Goal: Transaction & Acquisition: Purchase product/service

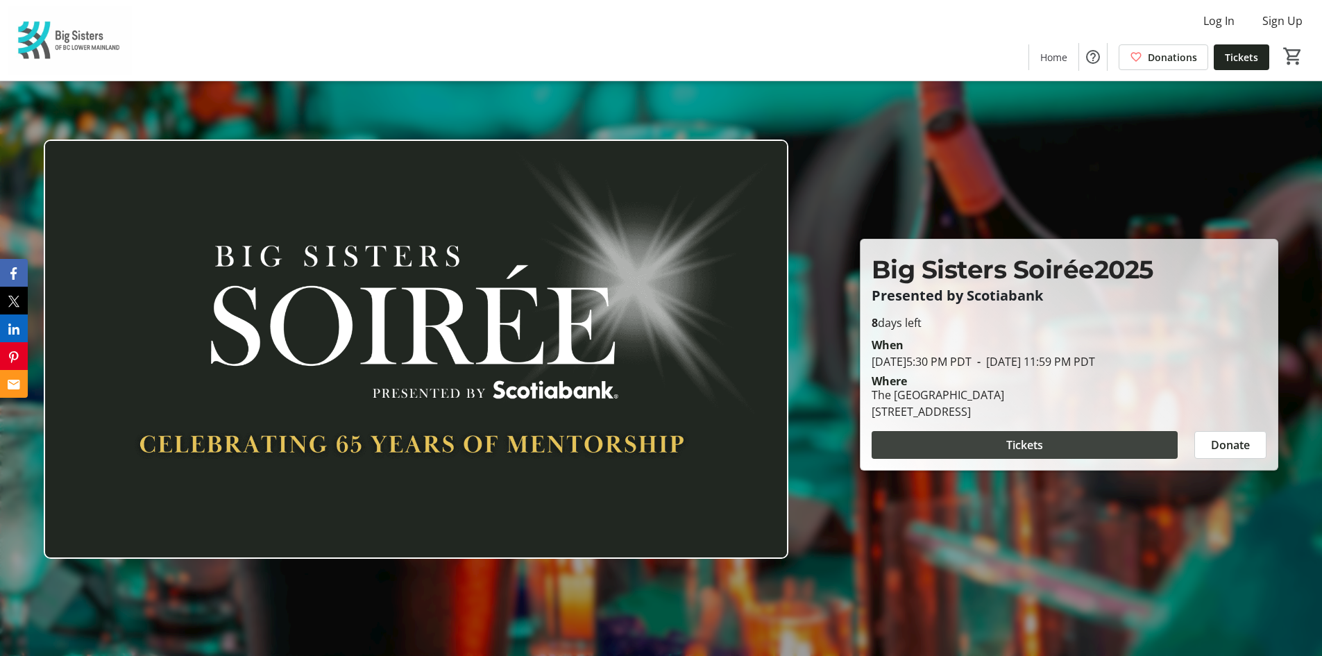
click at [983, 446] on span at bounding box center [1025, 444] width 306 height 33
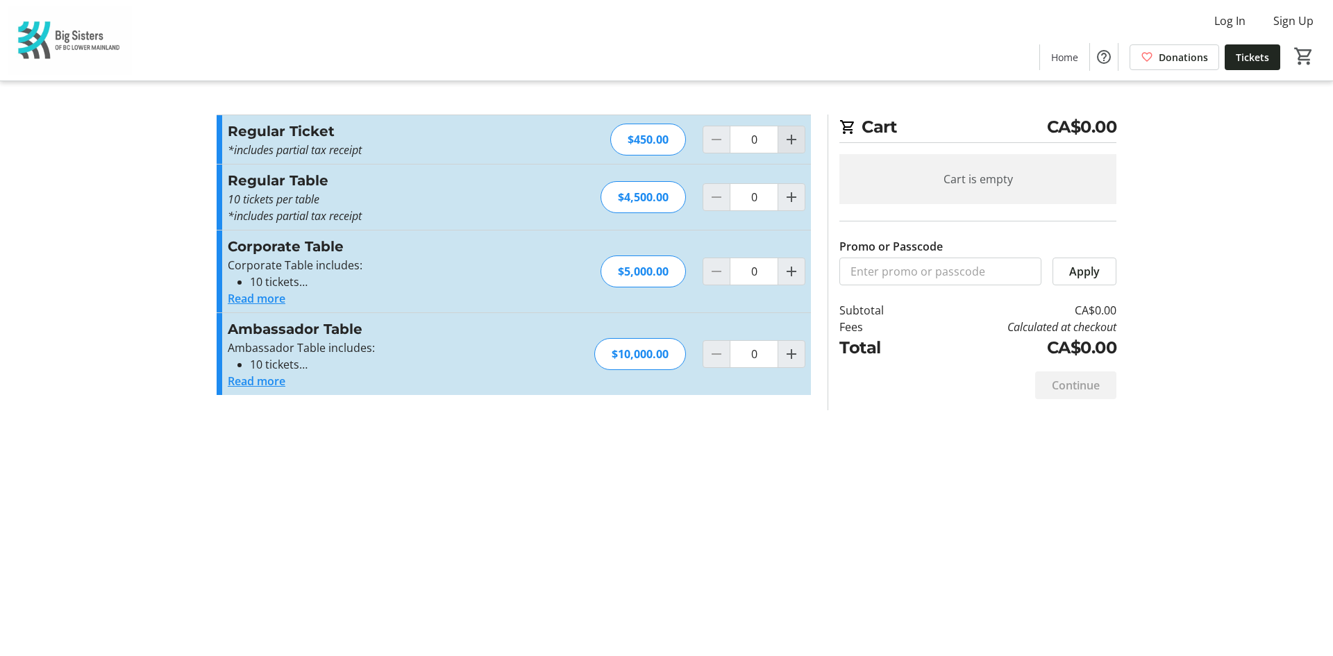
click at [795, 137] on mat-icon "Increment by one" at bounding box center [791, 139] width 17 height 17
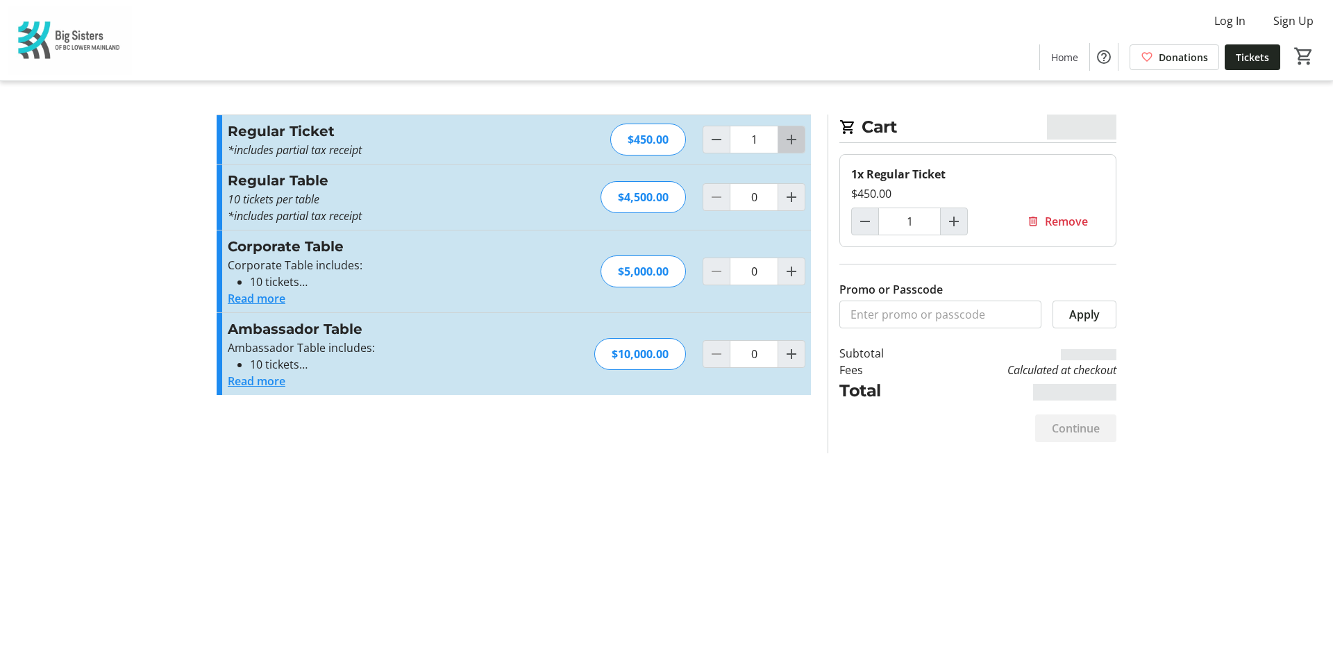
click at [791, 133] on mat-icon "Increment by one" at bounding box center [791, 139] width 17 height 17
type input "2"
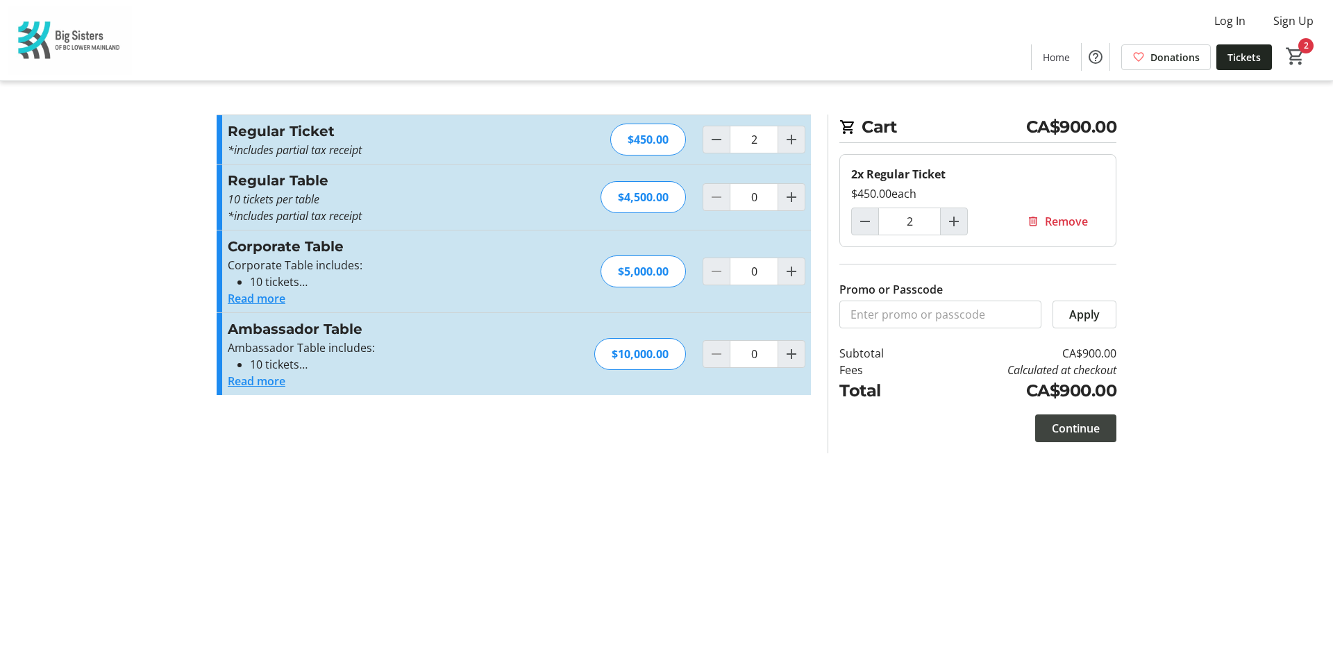
click at [1060, 427] on span "Continue" at bounding box center [1075, 428] width 48 height 17
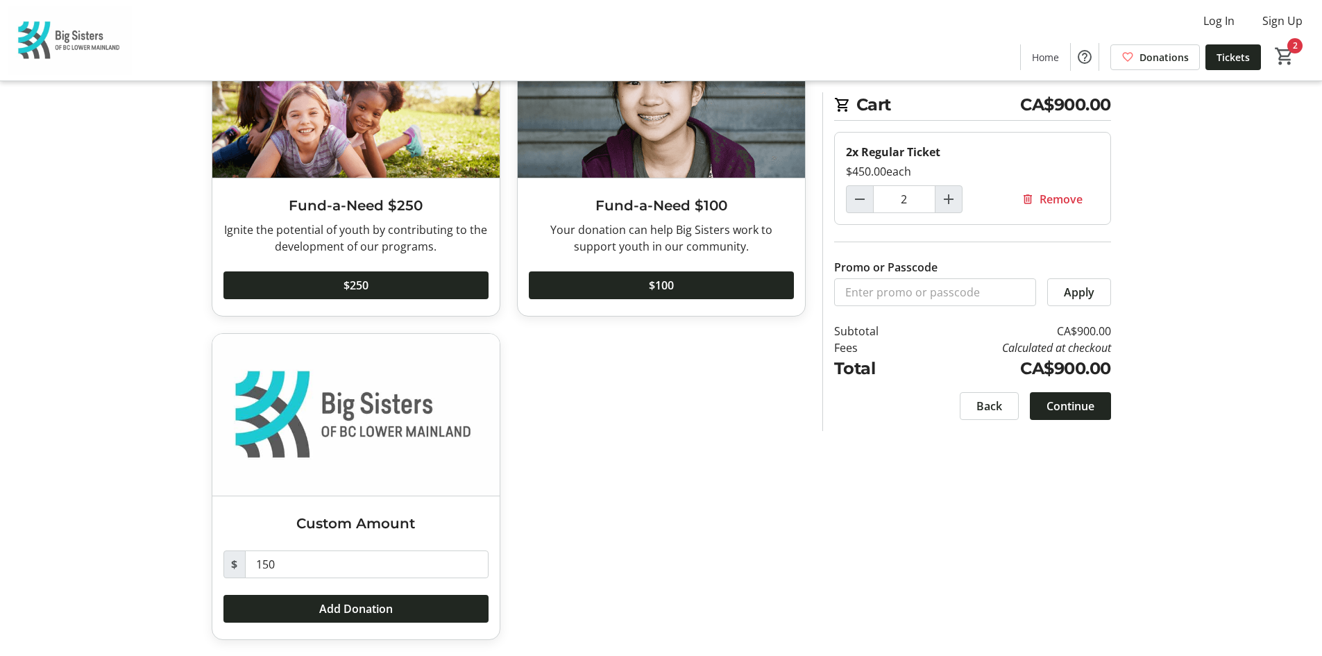
scroll to position [849, 0]
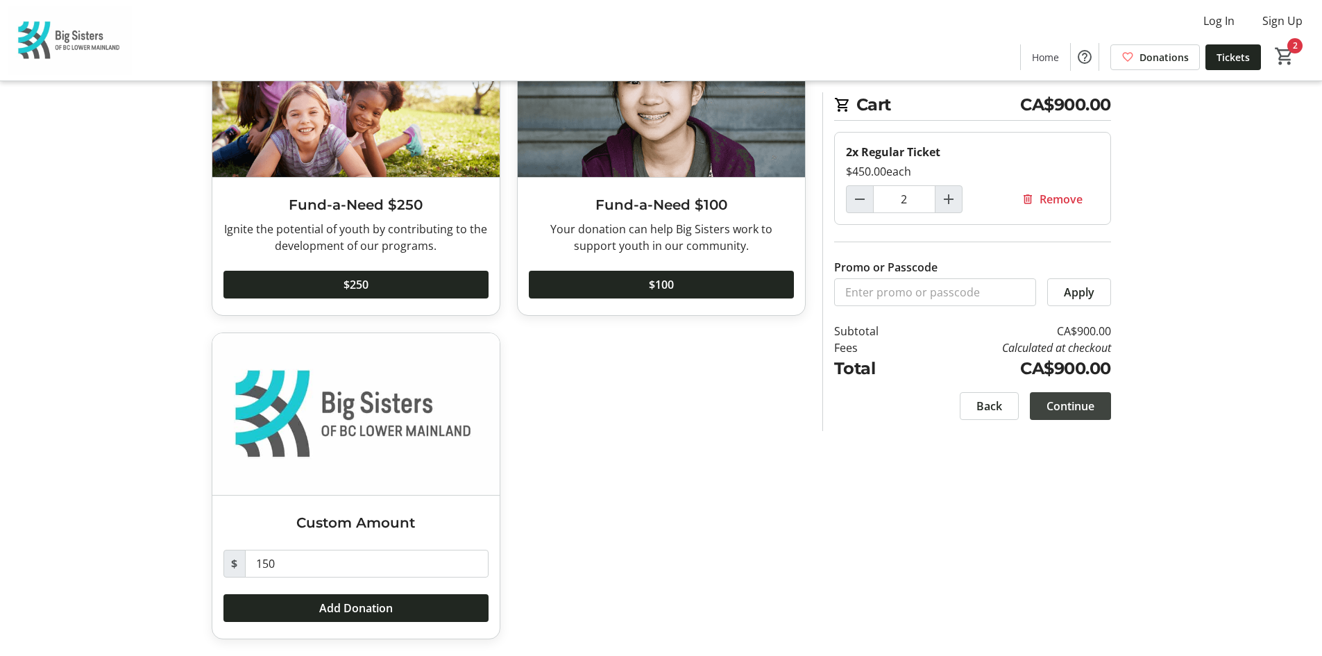
click at [1065, 402] on span "Continue" at bounding box center [1071, 406] width 48 height 17
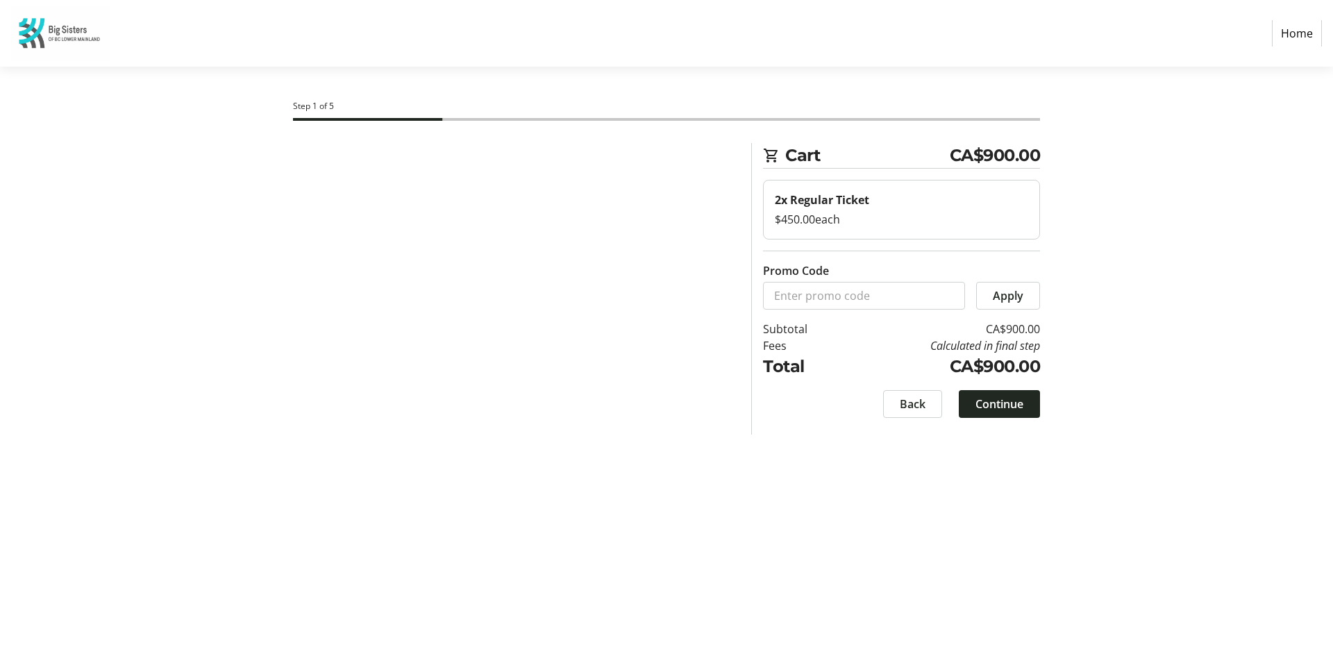
select select "CA"
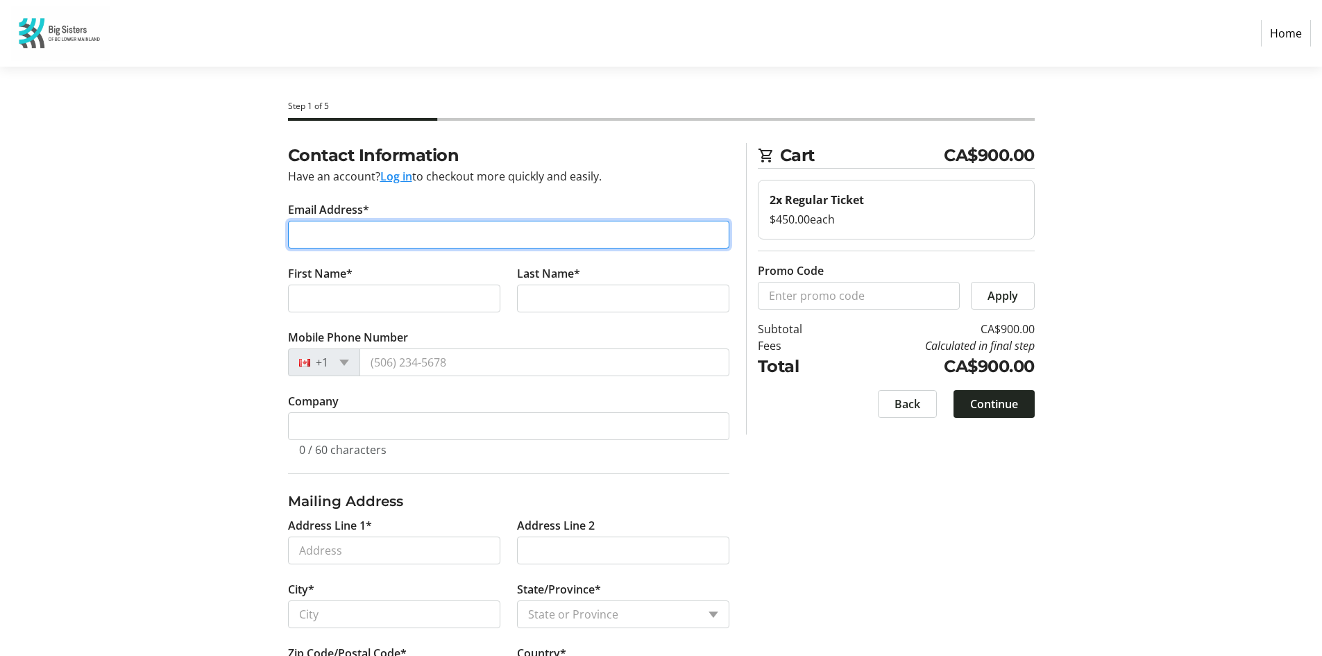
click at [407, 236] on input "Email Address*" at bounding box center [508, 235] width 441 height 28
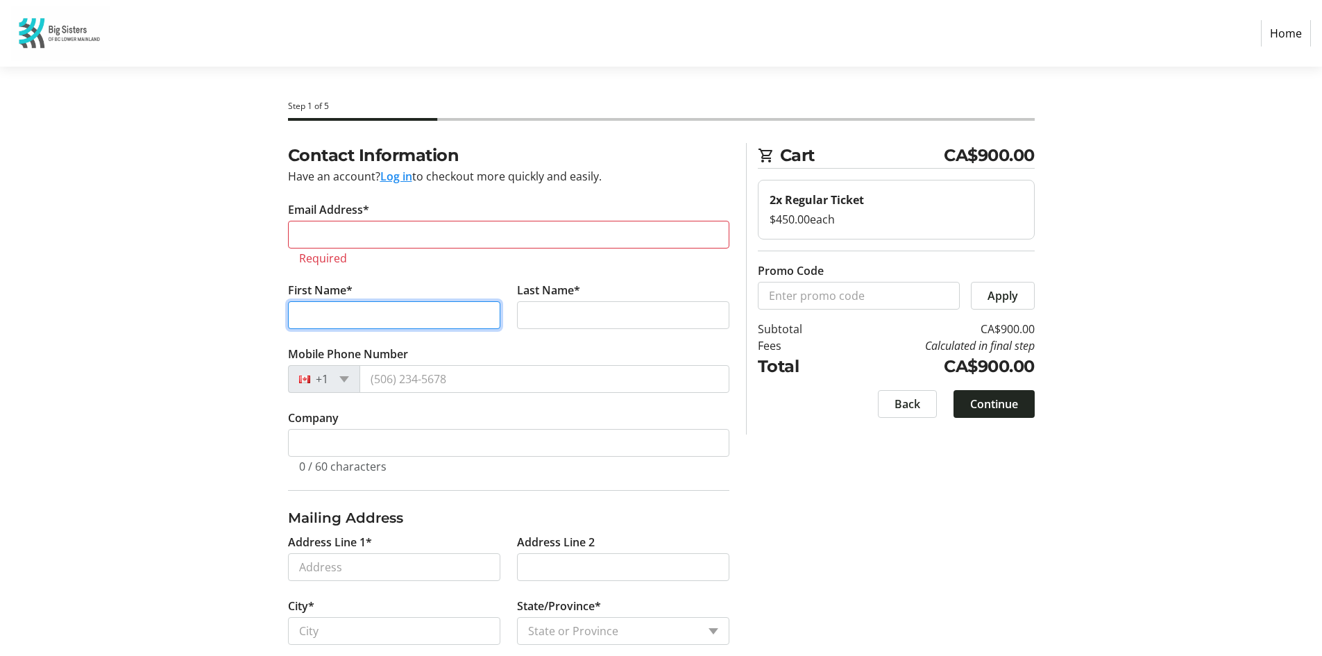
click at [411, 304] on input "First Name*" at bounding box center [394, 315] width 212 height 28
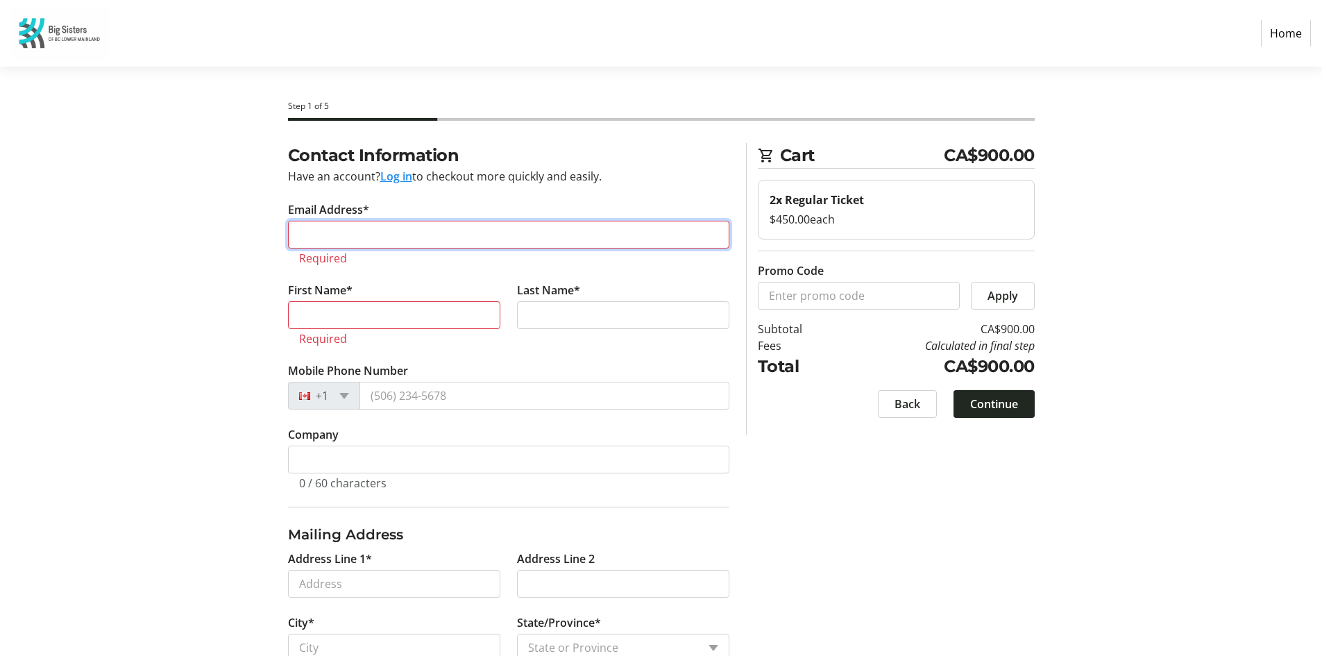
click at [418, 230] on input "Email Address*" at bounding box center [508, 235] width 441 height 28
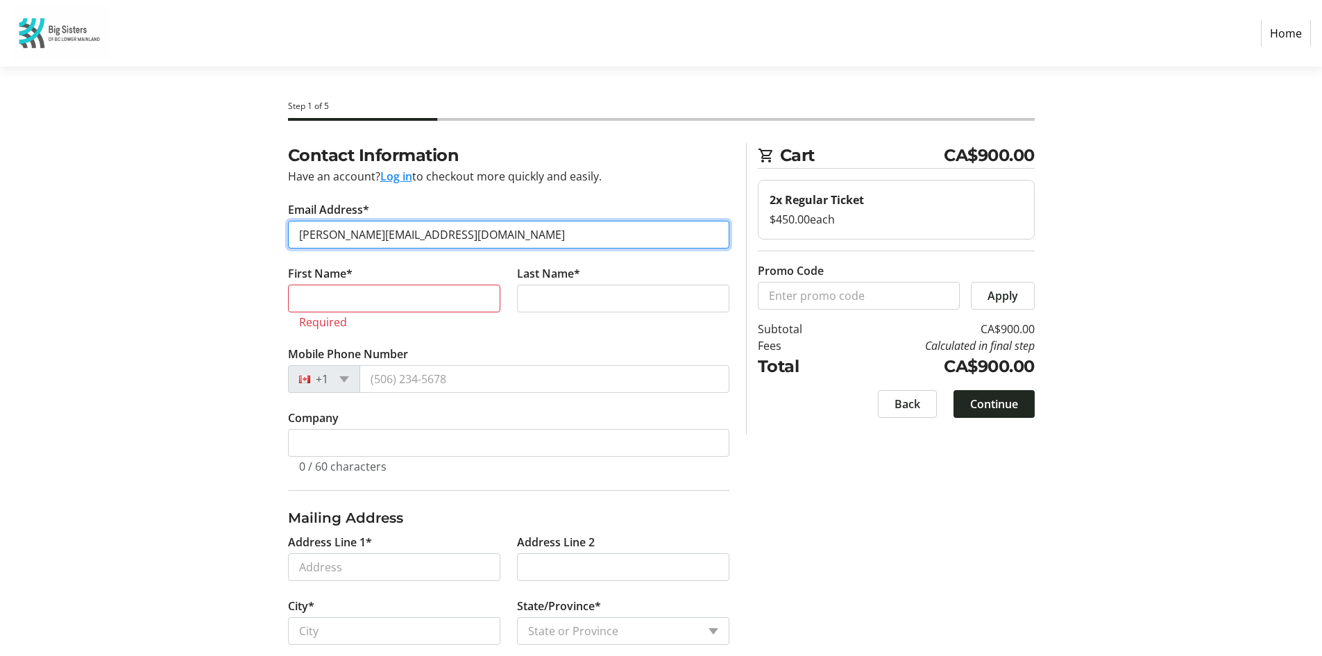
type input "[PERSON_NAME][EMAIL_ADDRESS][DOMAIN_NAME]"
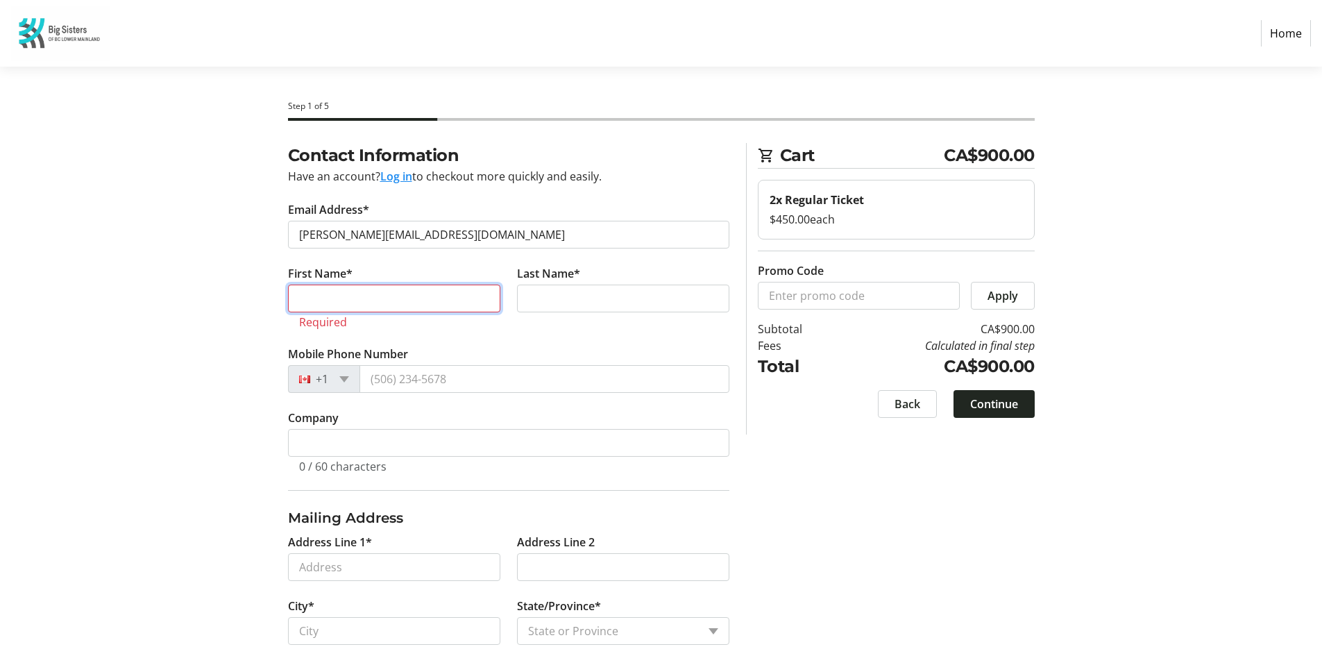
click at [382, 292] on input "First Name*" at bounding box center [394, 299] width 212 height 28
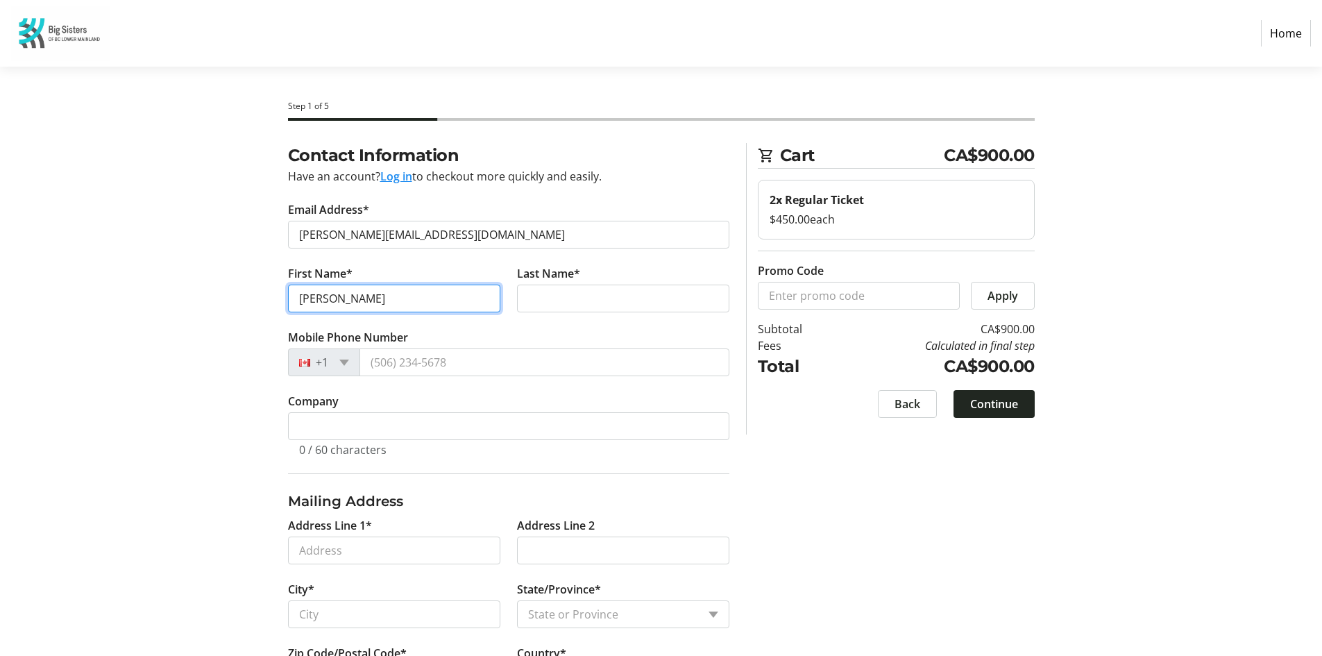
type input "[PERSON_NAME]"
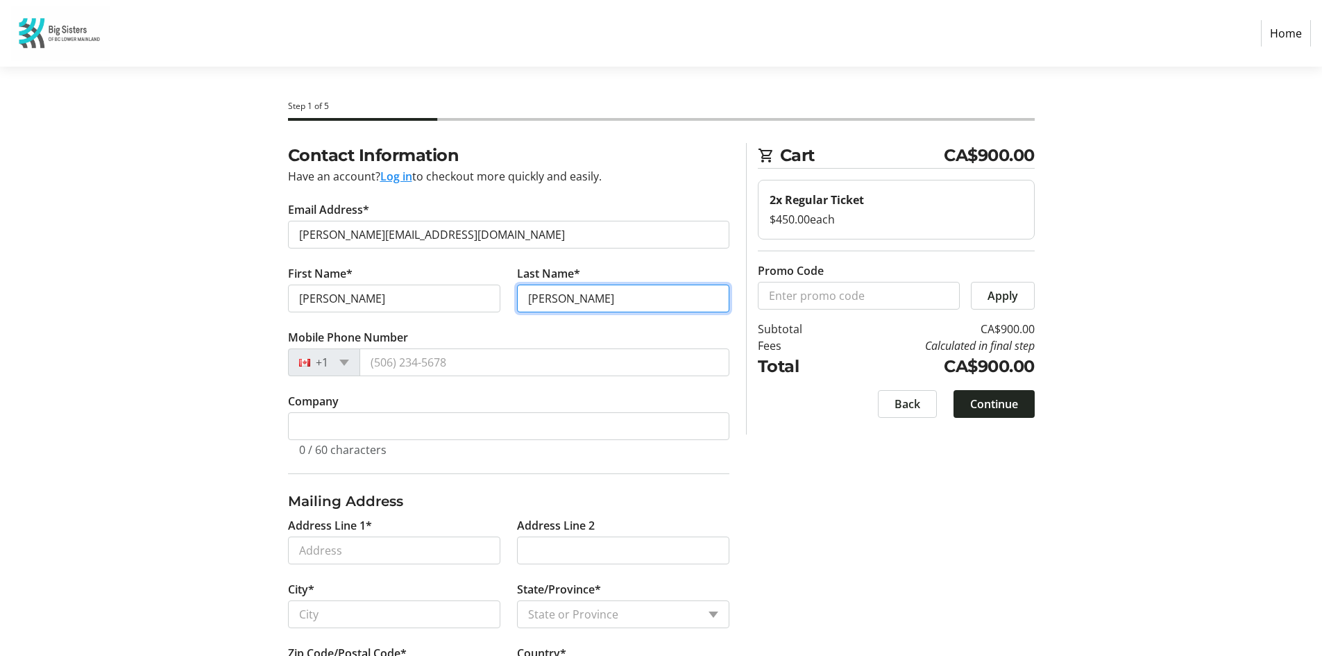
type input "[PERSON_NAME]"
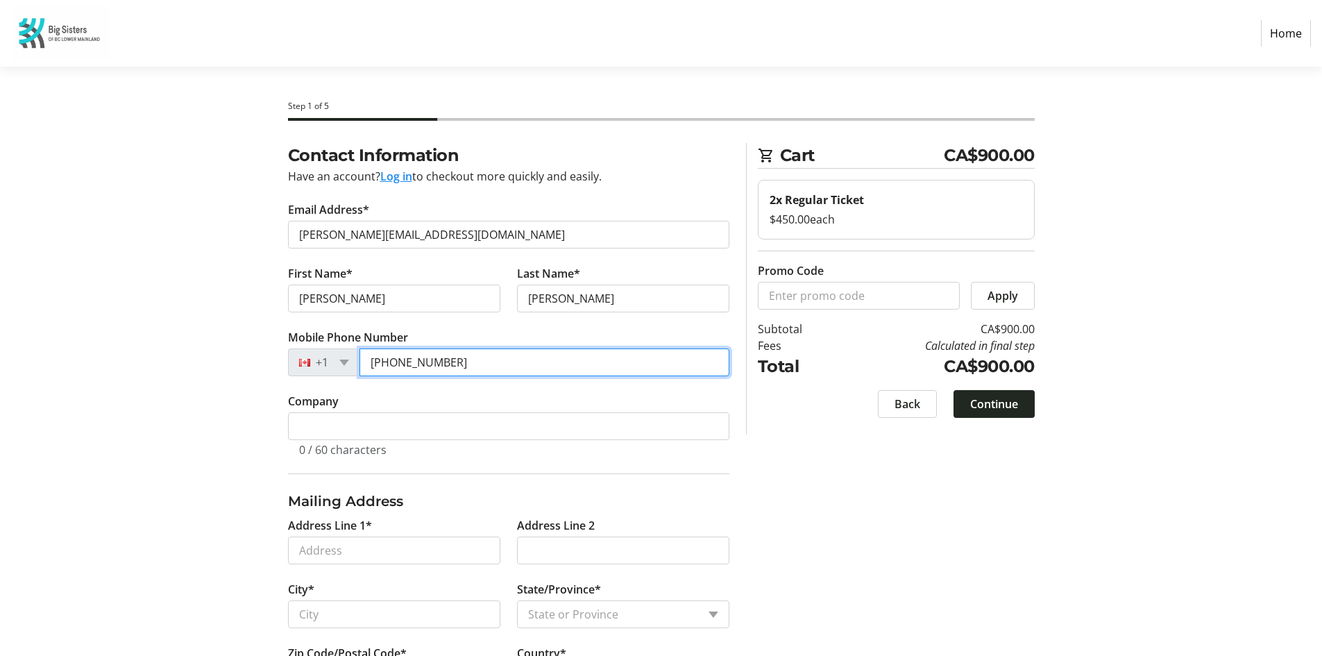
type input "[PHONE_NUMBER]"
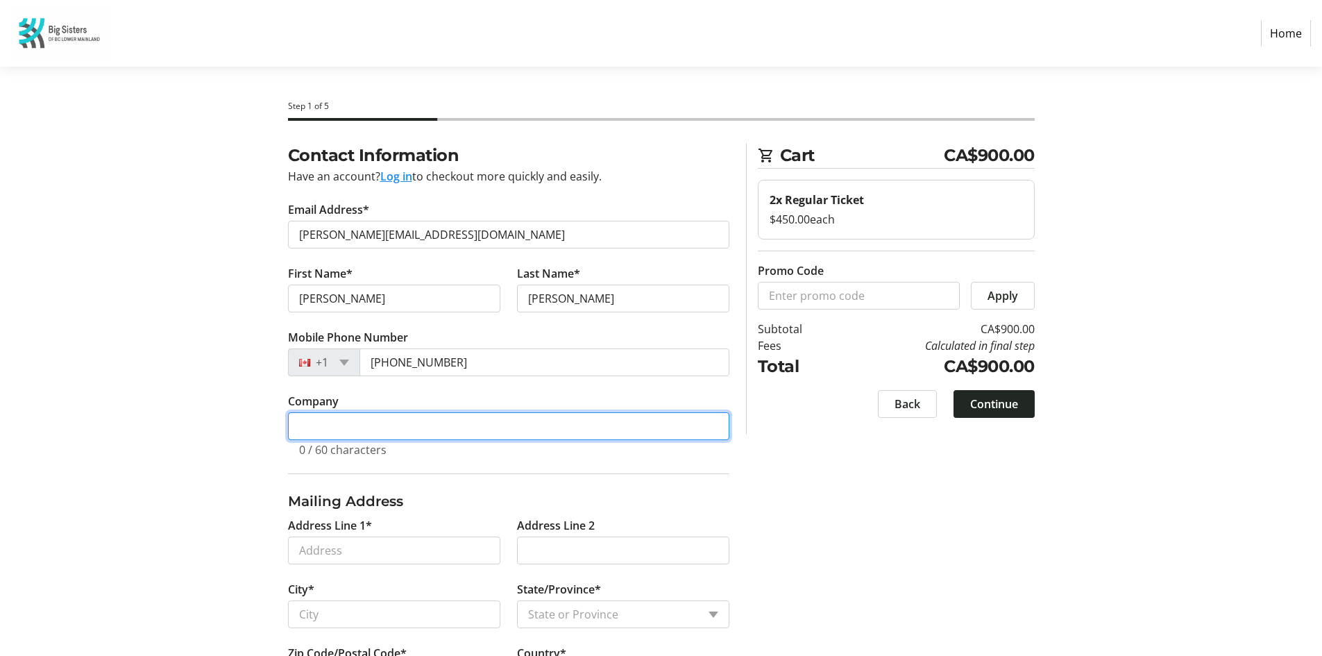
click at [315, 416] on input "Company" at bounding box center [508, 426] width 441 height 28
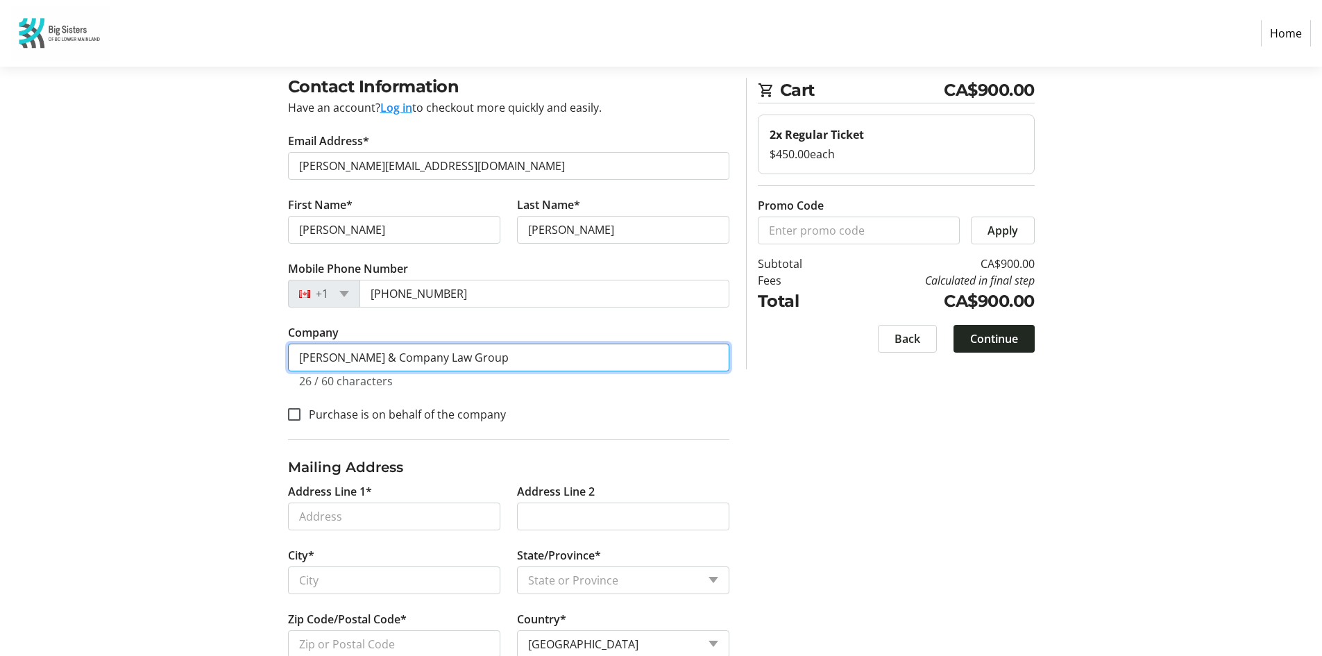
scroll to position [69, 0]
type input "[PERSON_NAME] & Company Law Group"
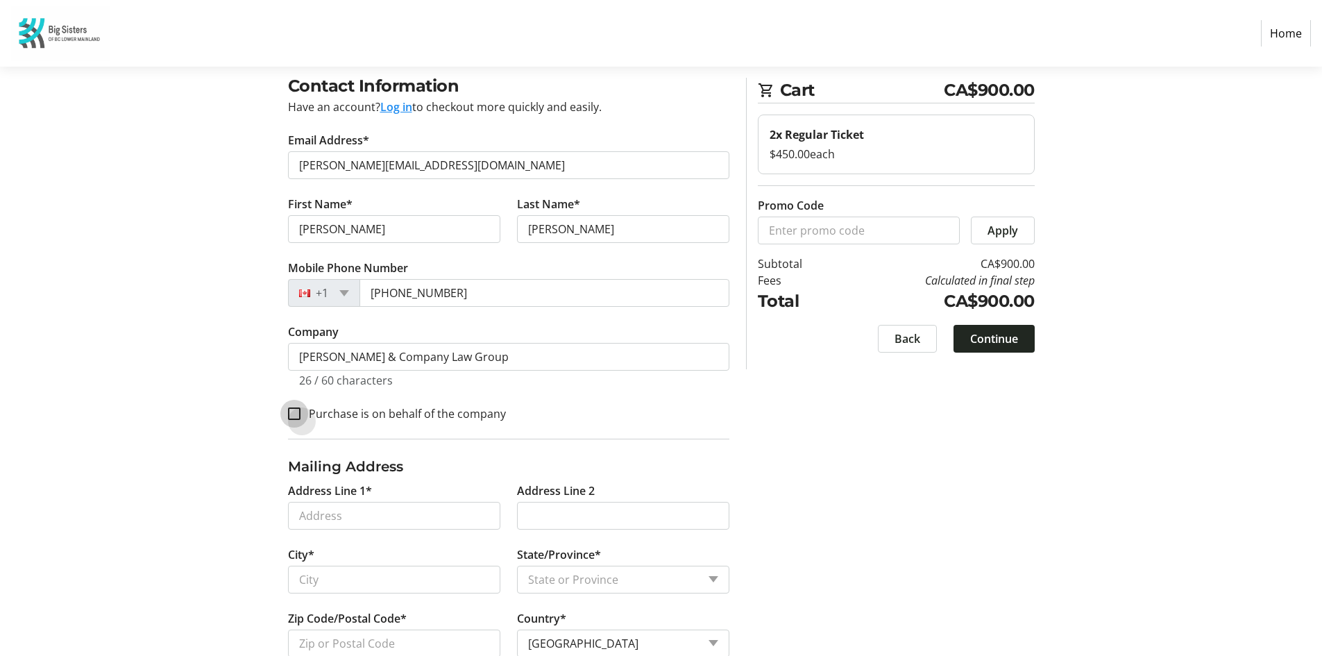
click at [292, 409] on input "Purchase is on behalf of the company" at bounding box center [294, 413] width 12 height 12
checkbox input "true"
click at [332, 516] on input "Address Line 1*" at bounding box center [394, 516] width 212 height 28
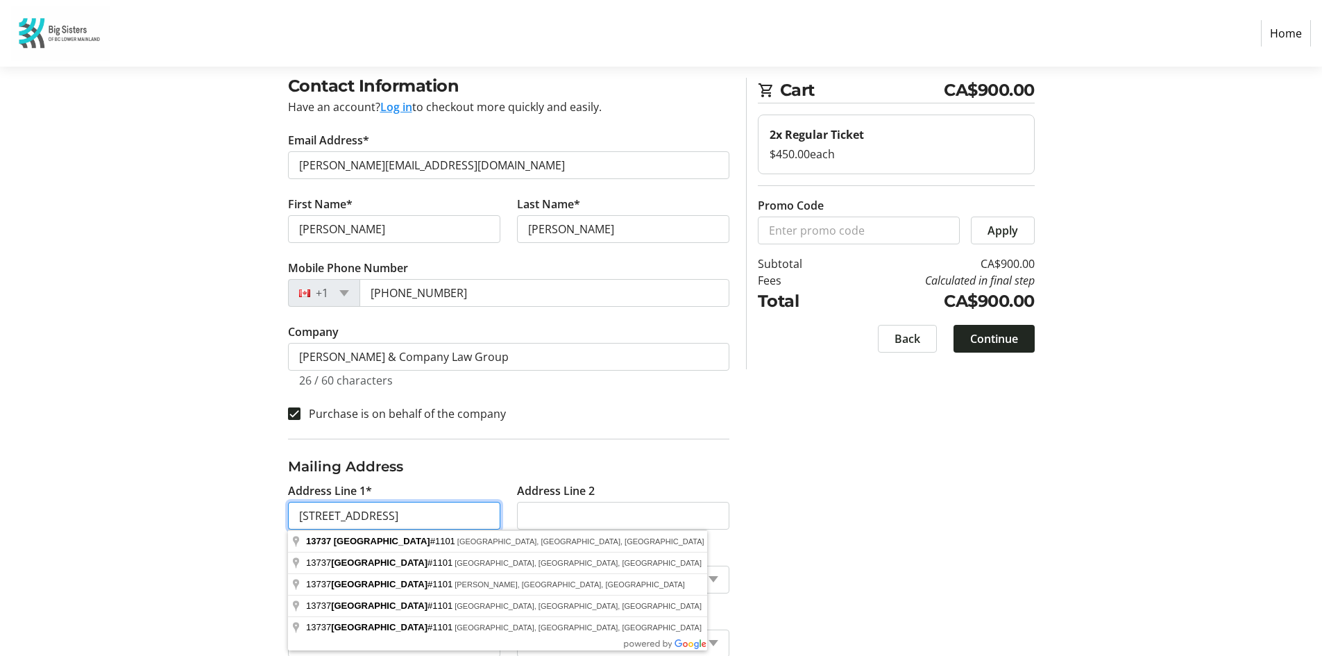
type input "[STREET_ADDRESS]"
click at [162, 483] on section "Step 1 of 5 Cart CA$900.00 2x Regular Ticket $450.00 each Promo Code Apply Subt…" at bounding box center [661, 343] width 1322 height 693
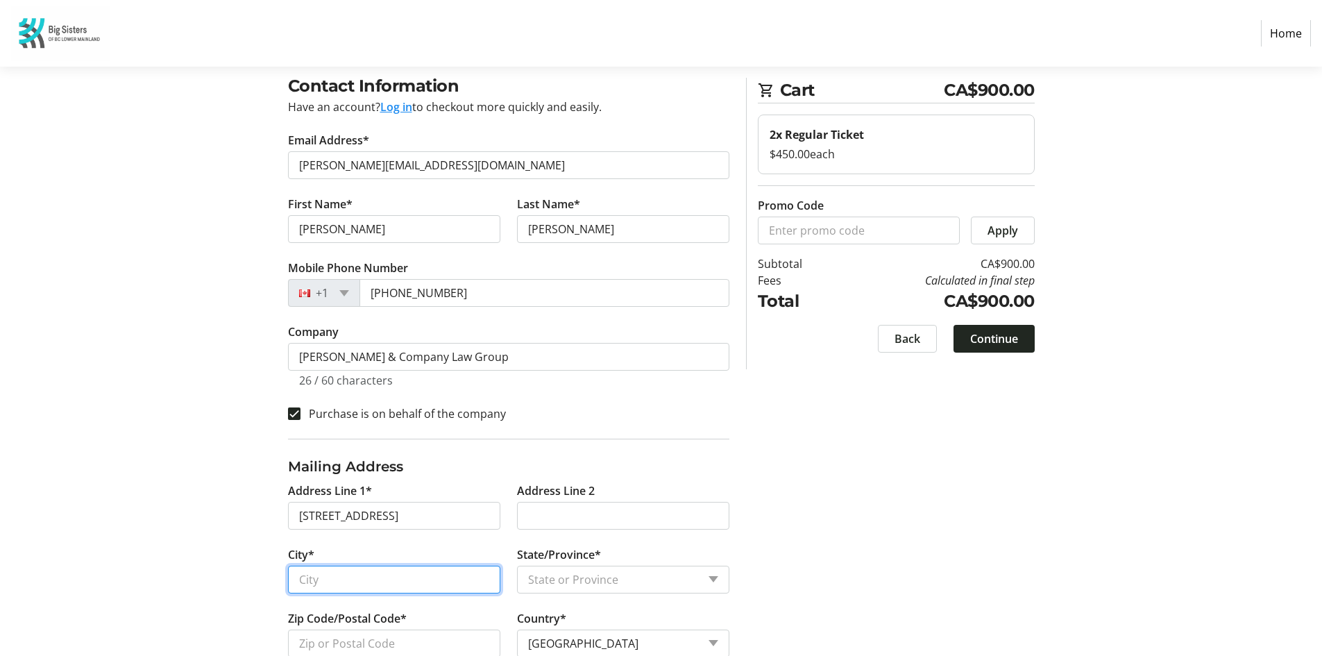
click at [371, 585] on input "City*" at bounding box center [394, 580] width 212 height 28
type input "[GEOGRAPHIC_DATA]"
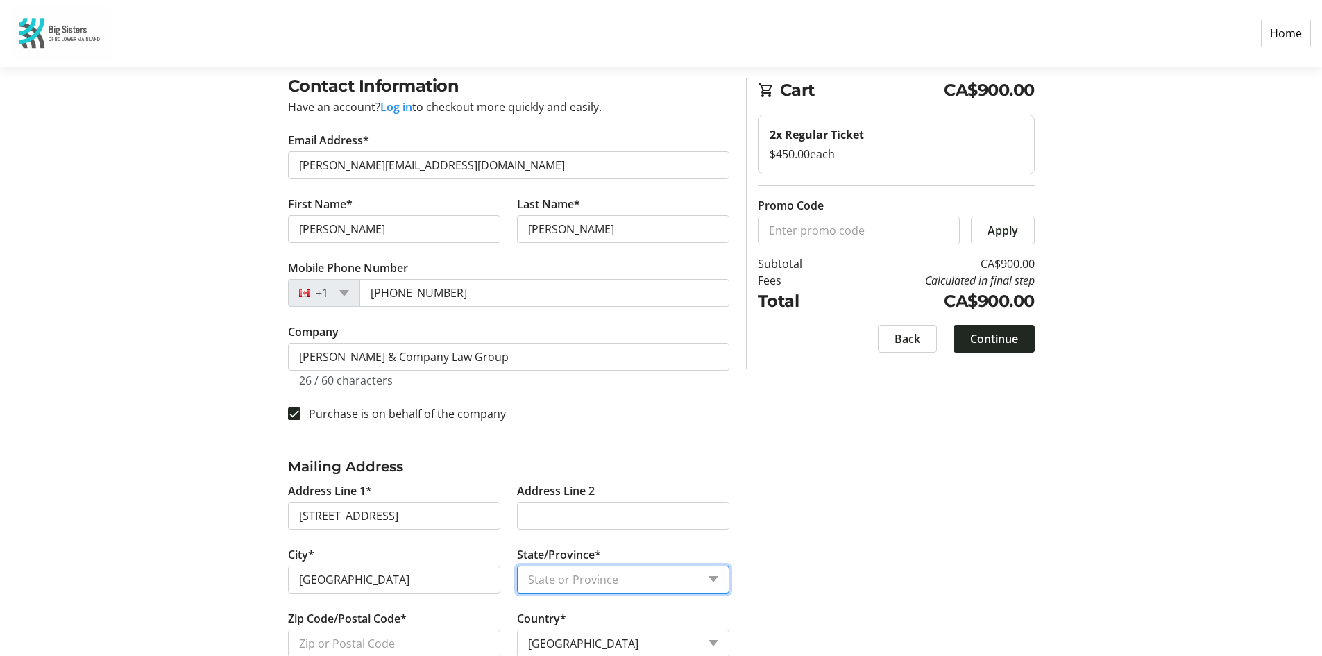
click at [568, 575] on select "State or Province State or Province [GEOGRAPHIC_DATA] [GEOGRAPHIC_DATA] [GEOGRA…" at bounding box center [623, 580] width 212 height 28
select select "BC"
click at [517, 566] on select "State or Province State or Province [GEOGRAPHIC_DATA] [GEOGRAPHIC_DATA] [GEOGRA…" at bounding box center [623, 580] width 212 height 28
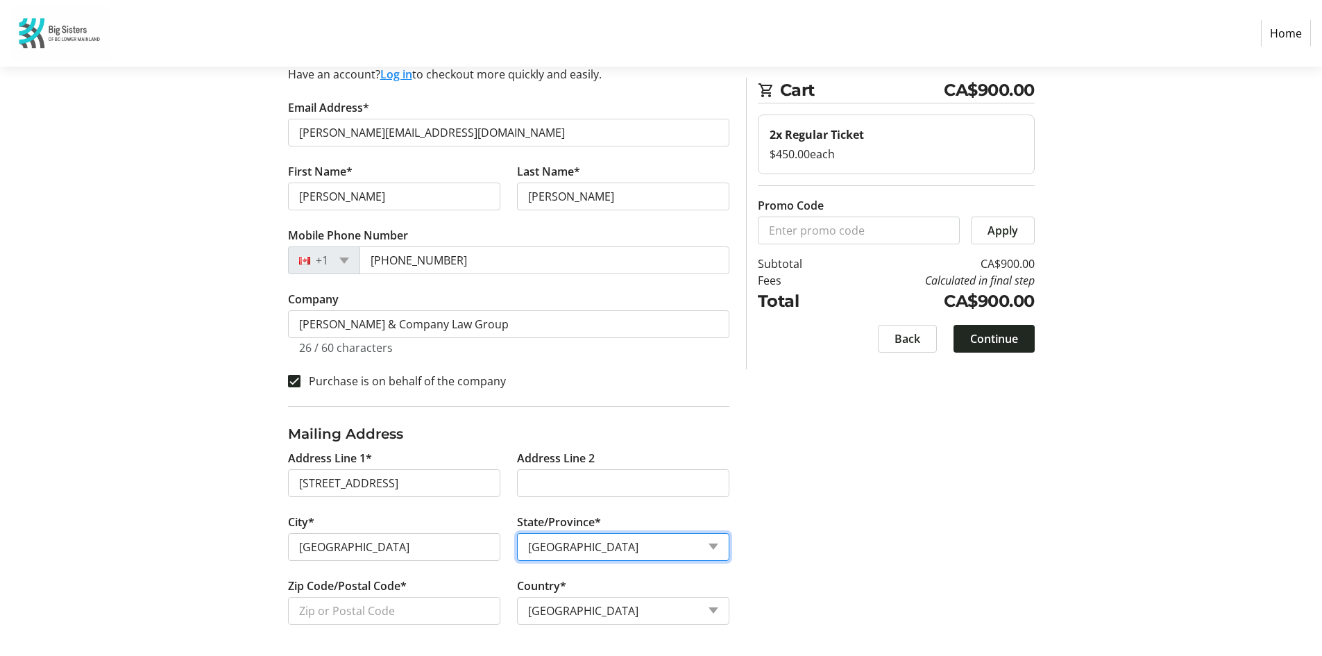
scroll to position [104, 0]
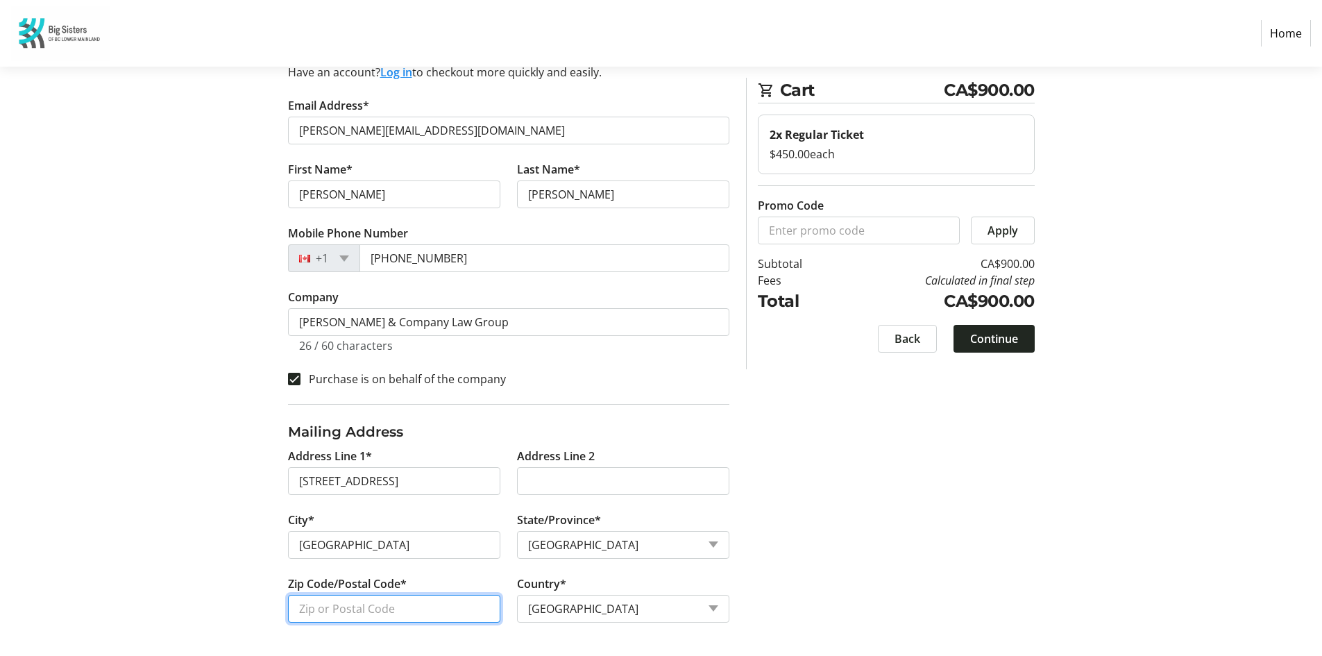
click at [326, 607] on input "Zip Code/Postal Code*" at bounding box center [394, 609] width 212 height 28
type input "V3V 0C6"
click at [990, 335] on span "Continue" at bounding box center [994, 338] width 48 height 17
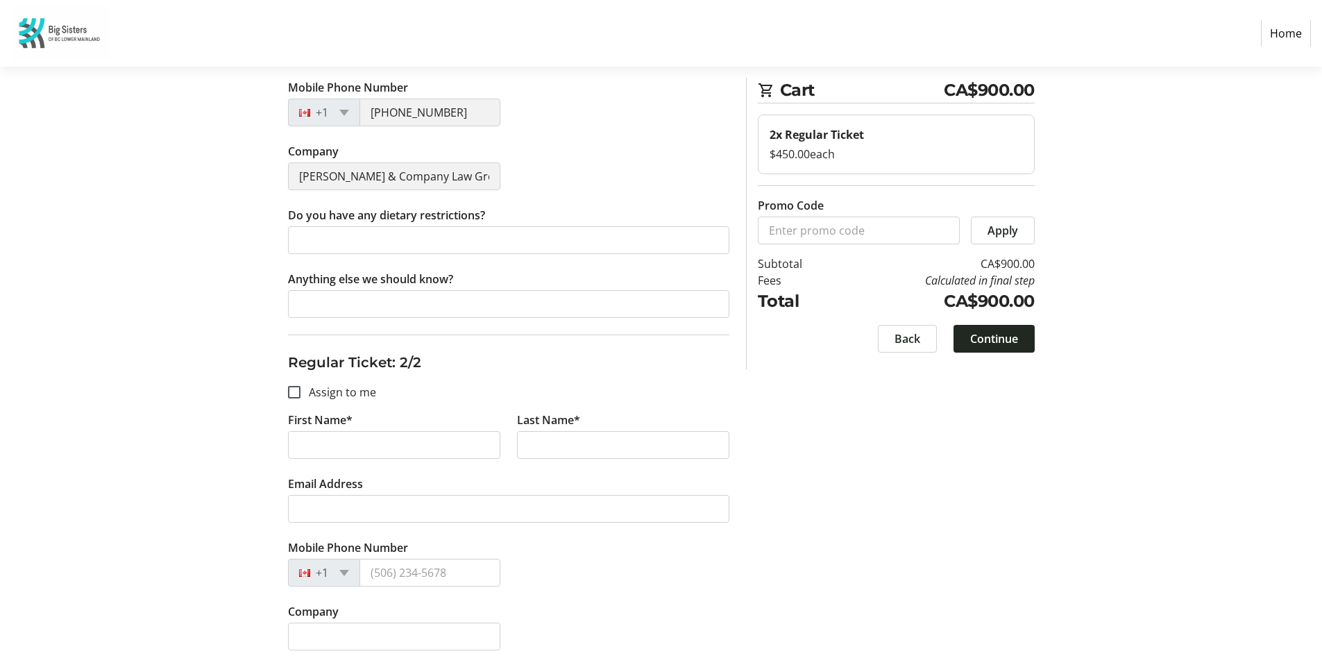
scroll to position [416, 0]
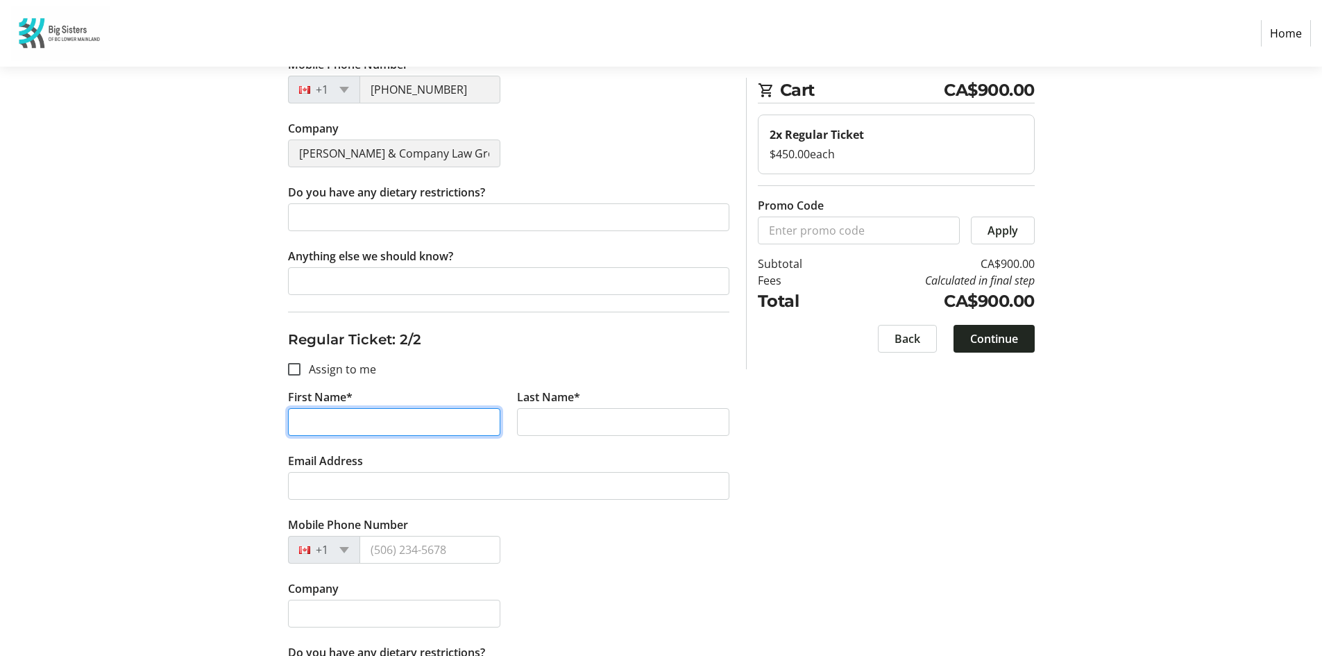
click at [320, 419] on input "First Name*" at bounding box center [394, 422] width 212 height 28
type input "p"
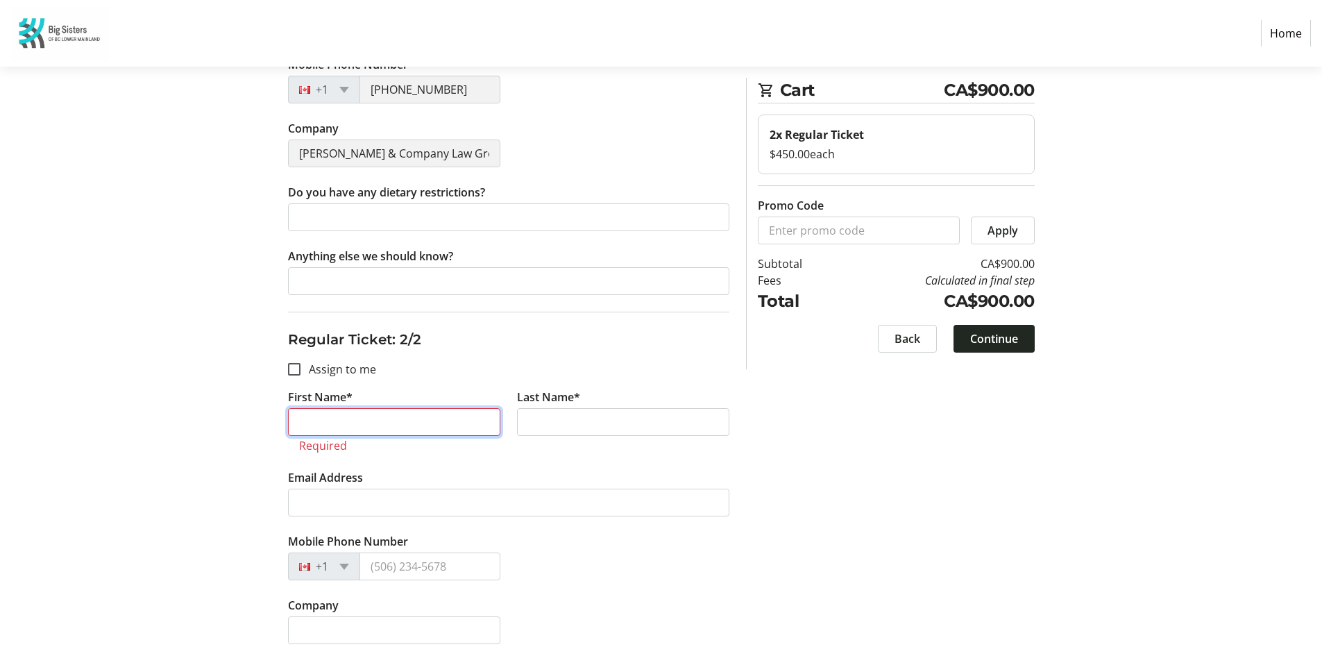
click at [320, 420] on input "First Name*" at bounding box center [394, 422] width 212 height 28
type input "p"
type input "[PERSON_NAME]"
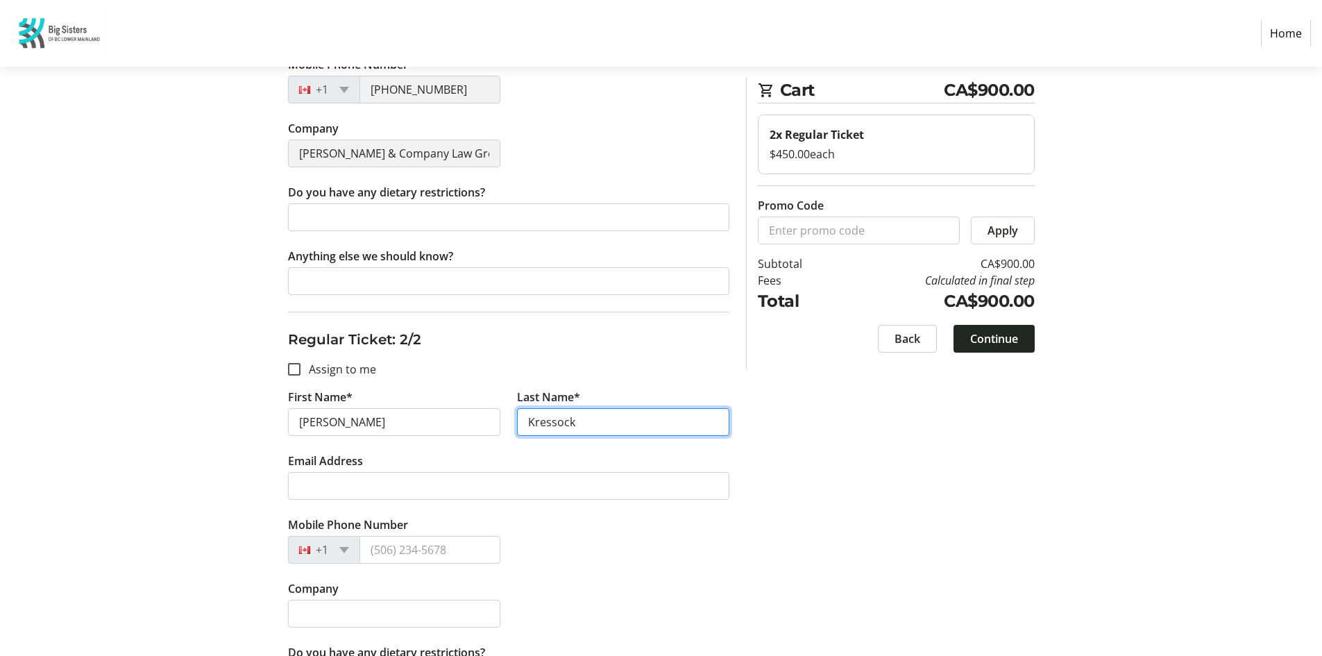
type input "Kressock"
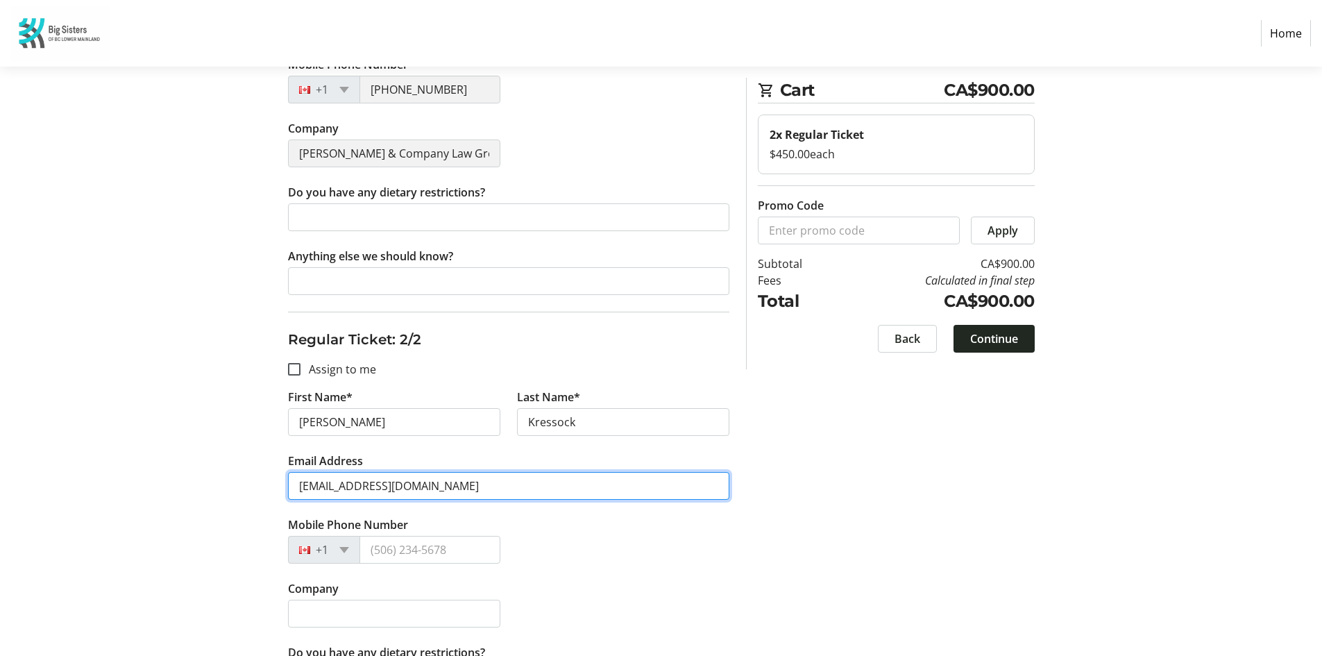
type input "[EMAIL_ADDRESS][DOMAIN_NAME]"
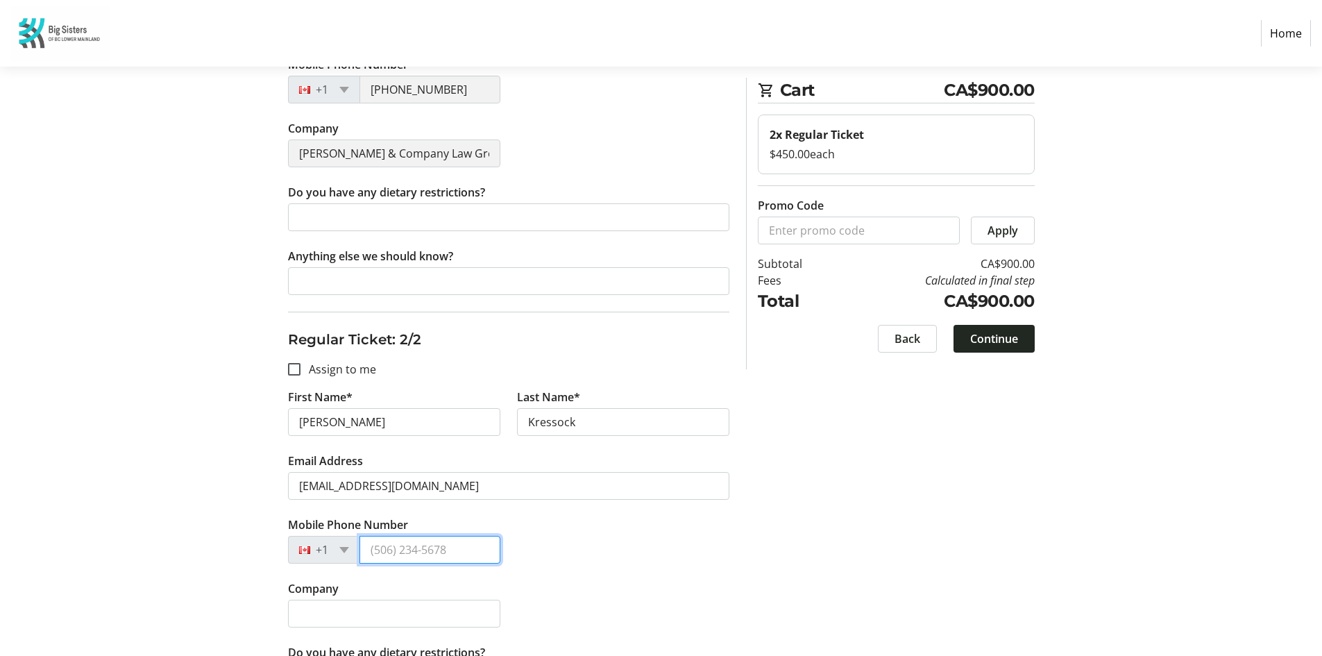
click at [402, 551] on input "Mobile Phone Number" at bounding box center [430, 550] width 141 height 28
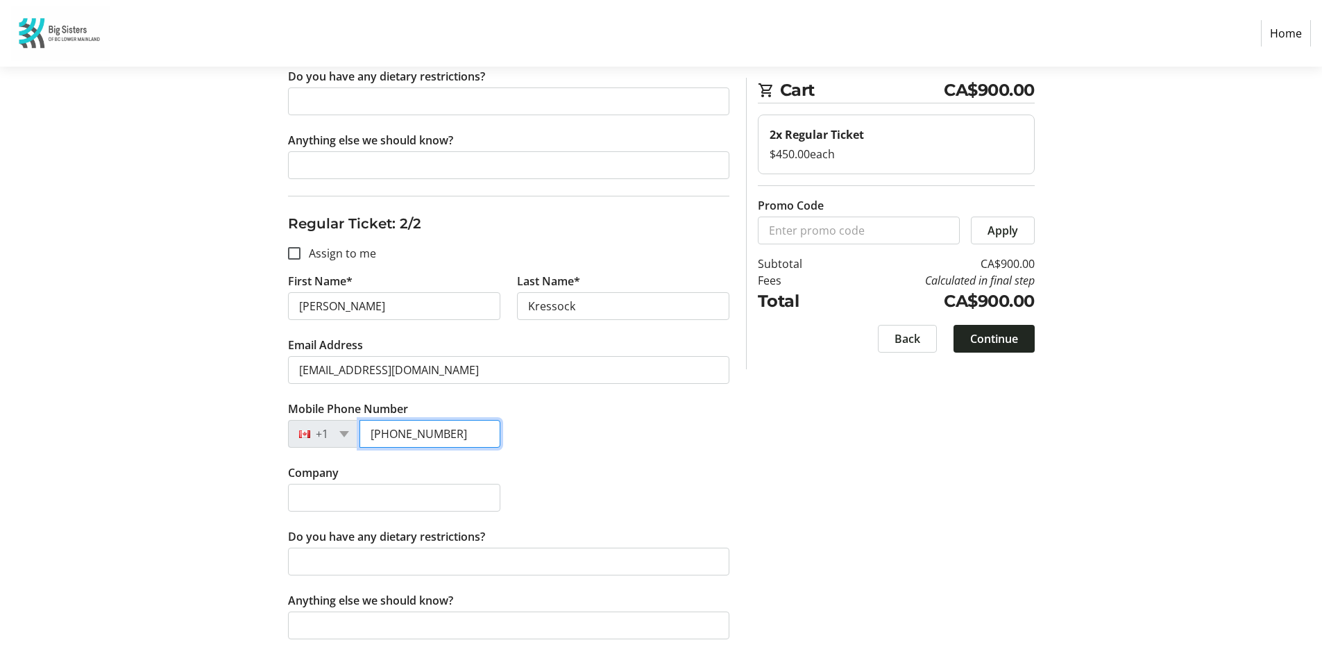
type input "[PHONE_NUMBER]"
click at [315, 504] on input "Company" at bounding box center [394, 498] width 212 height 28
click at [193, 519] on section "Step 2 of 5 Cart CA$900.00 2x Regular Ticket $450.00 each Promo Code Apply Subt…" at bounding box center [661, 95] width 1322 height 1122
click at [319, 496] on input "Company" at bounding box center [394, 498] width 212 height 28
type input "[PERSON_NAME] LLP"
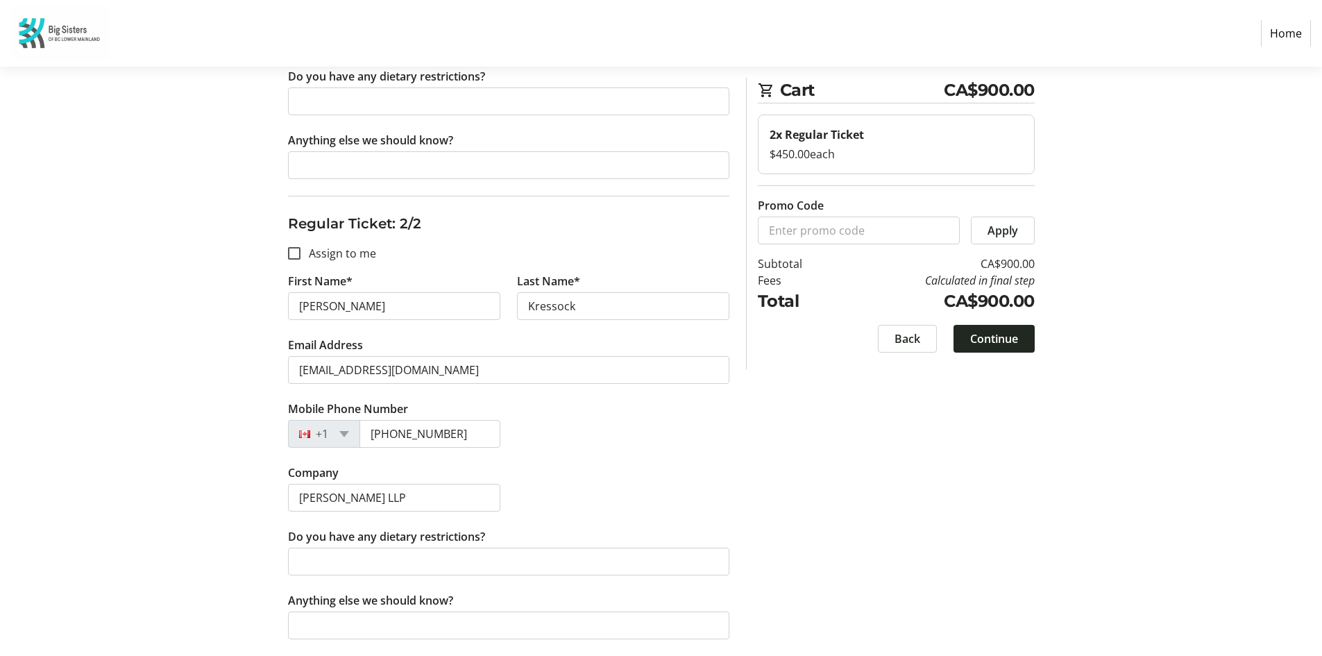
click at [573, 482] on div "Company [PERSON_NAME] LLP" at bounding box center [509, 496] width 458 height 64
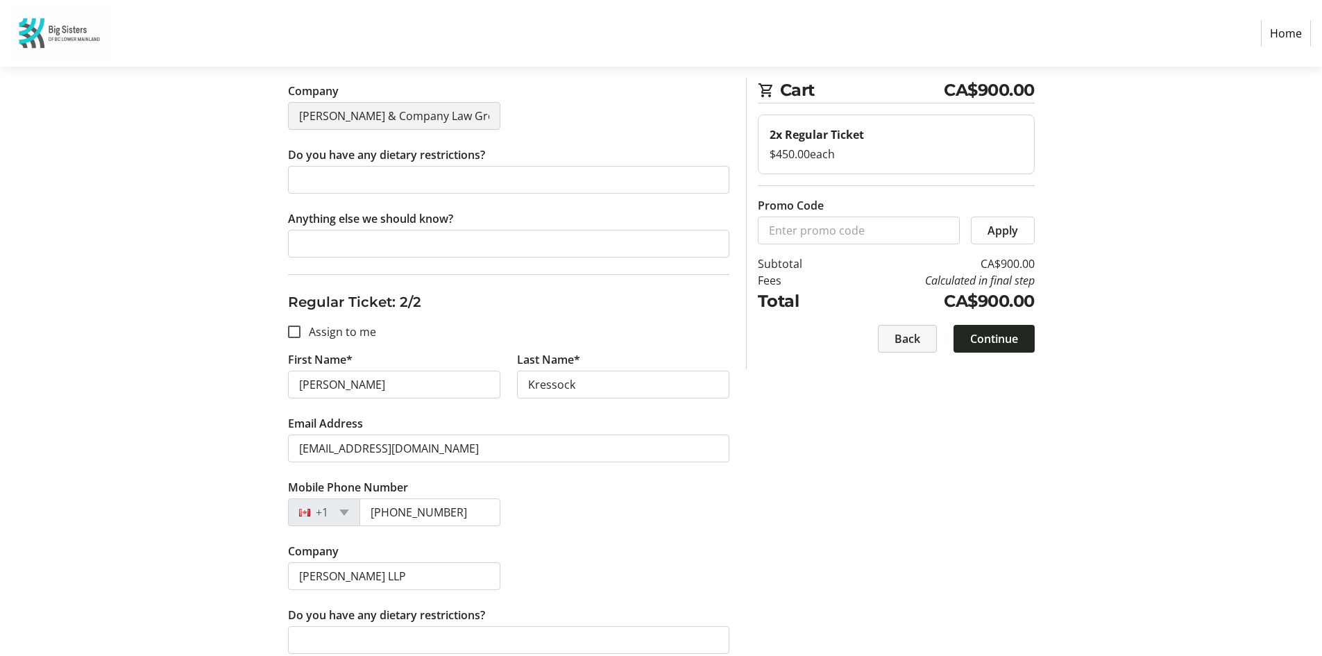
scroll to position [463, 0]
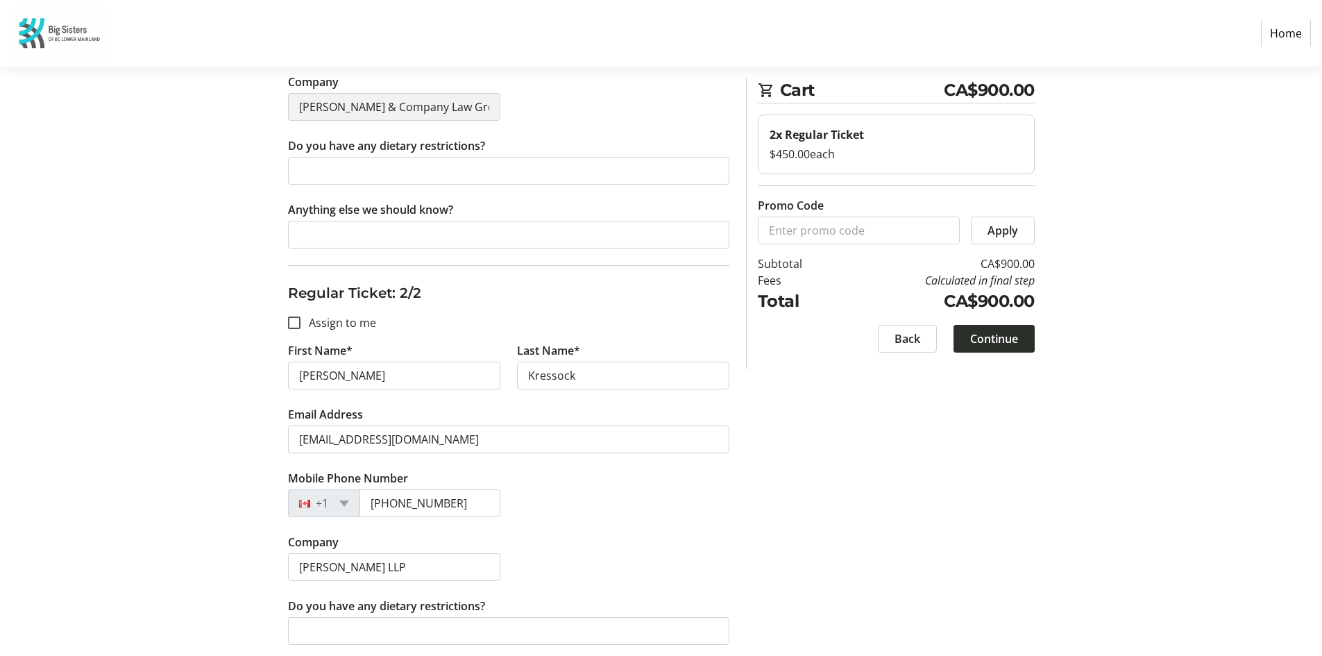
click at [996, 328] on span at bounding box center [994, 338] width 81 height 33
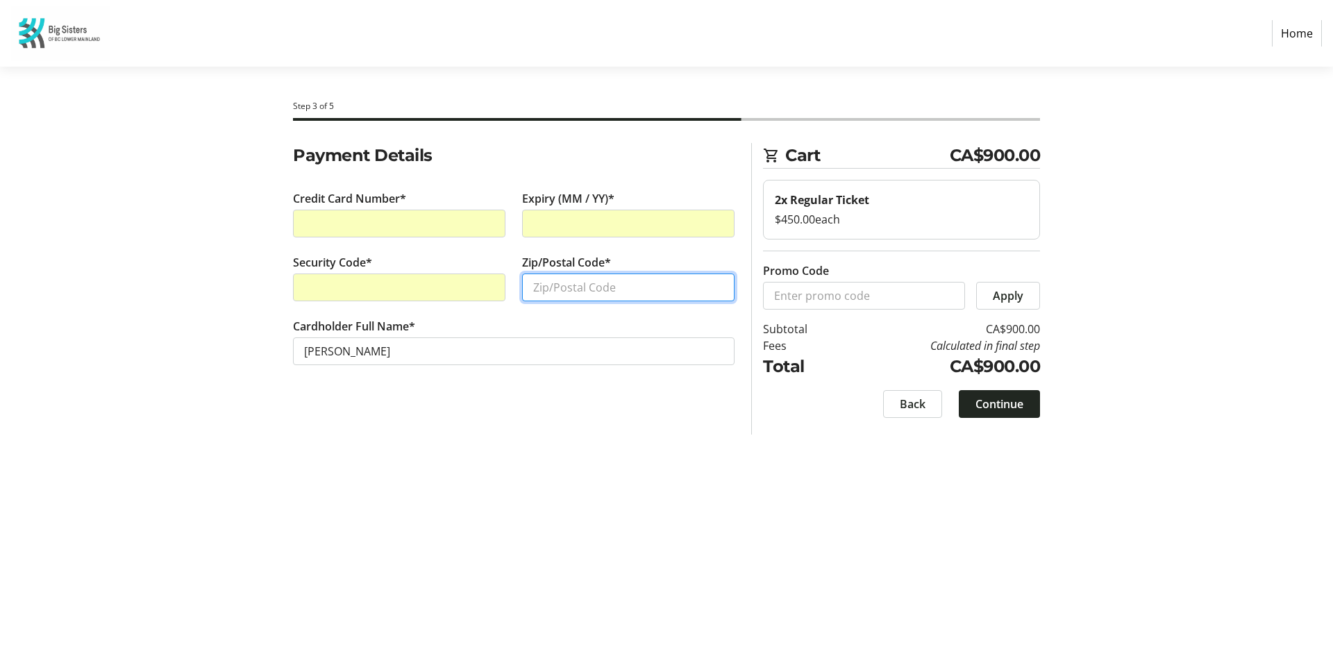
click at [550, 291] on input "Zip/Postal Code*" at bounding box center [628, 287] width 212 height 28
type input "V3V 0C6"
click at [566, 407] on div "Payment Details Credit Card Number* Expiry (MM / YY)* Security Code* Zip/Postal…" at bounding box center [514, 288] width 458 height 291
click at [993, 400] on span "Continue" at bounding box center [999, 404] width 48 height 17
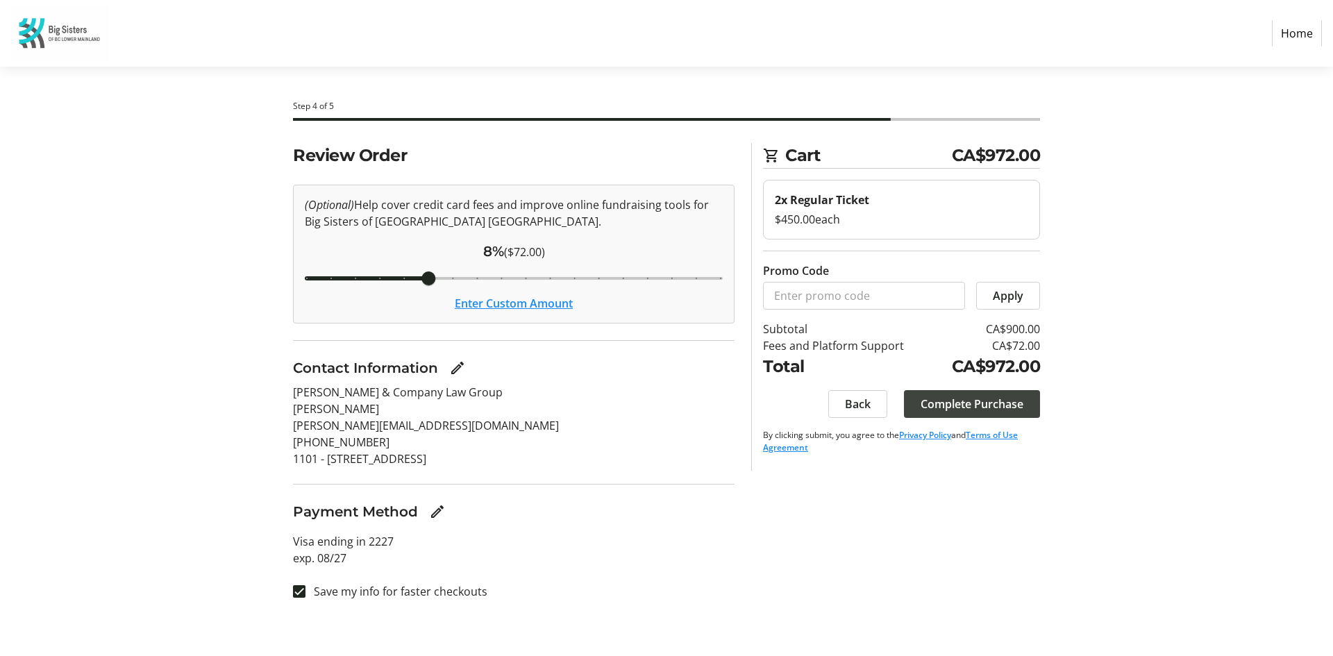
click at [995, 403] on span "Complete Purchase" at bounding box center [971, 404] width 103 height 17
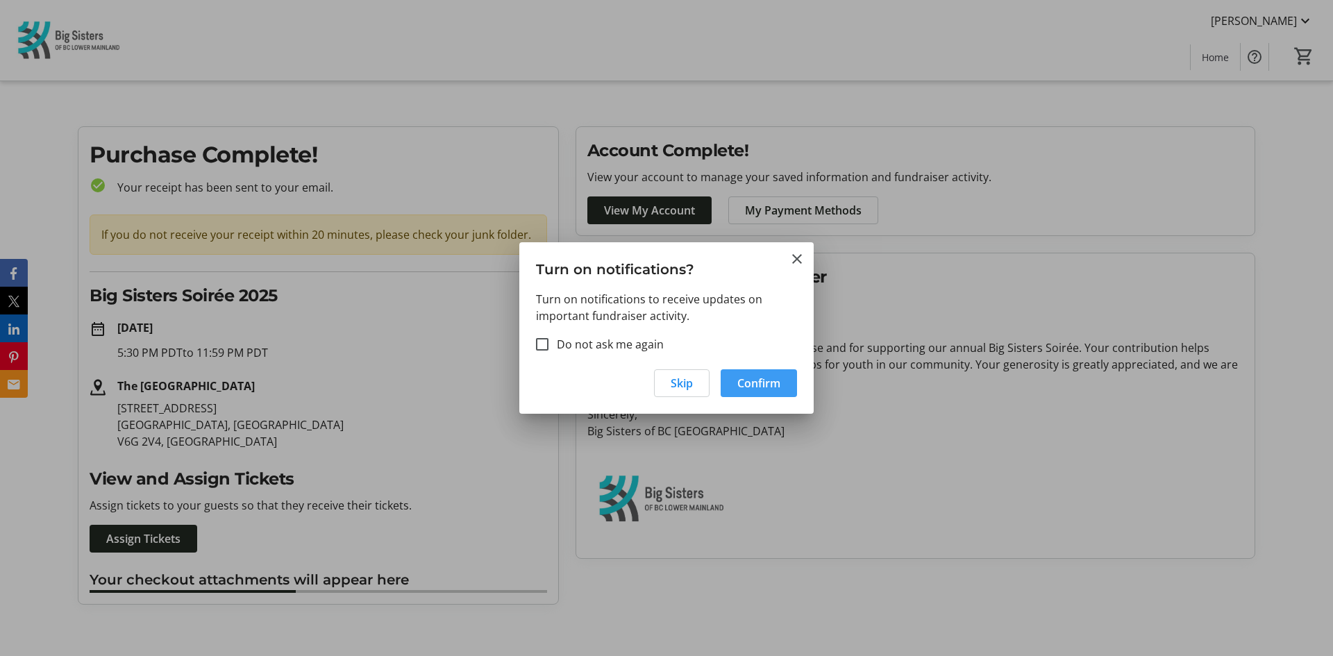
click at [755, 379] on span "Confirm" at bounding box center [758, 383] width 43 height 17
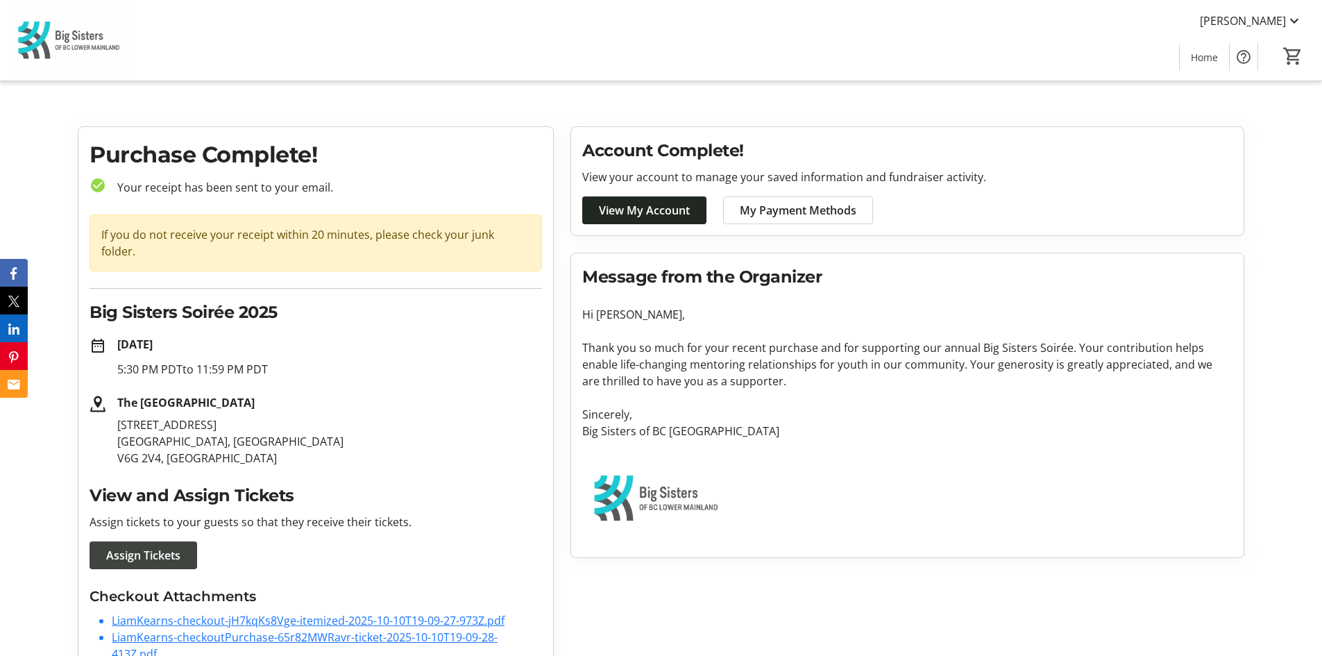
click at [121, 547] on span "Assign Tickets" at bounding box center [143, 555] width 74 height 17
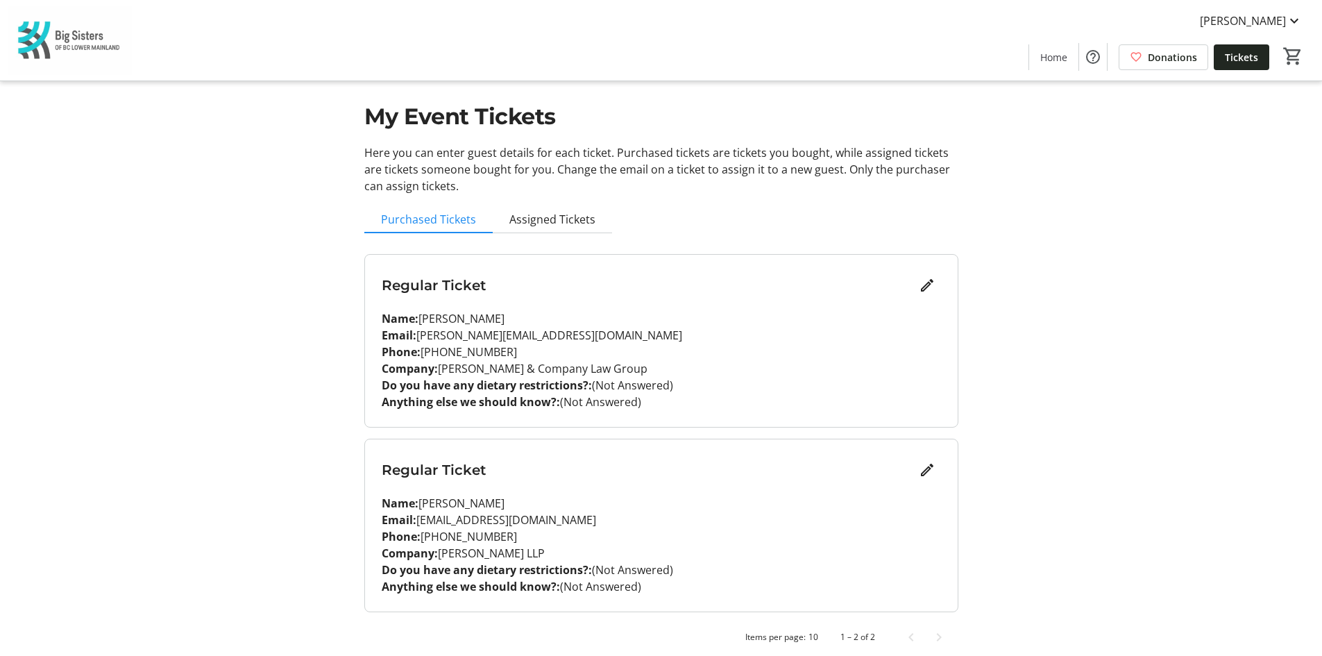
scroll to position [26, 0]
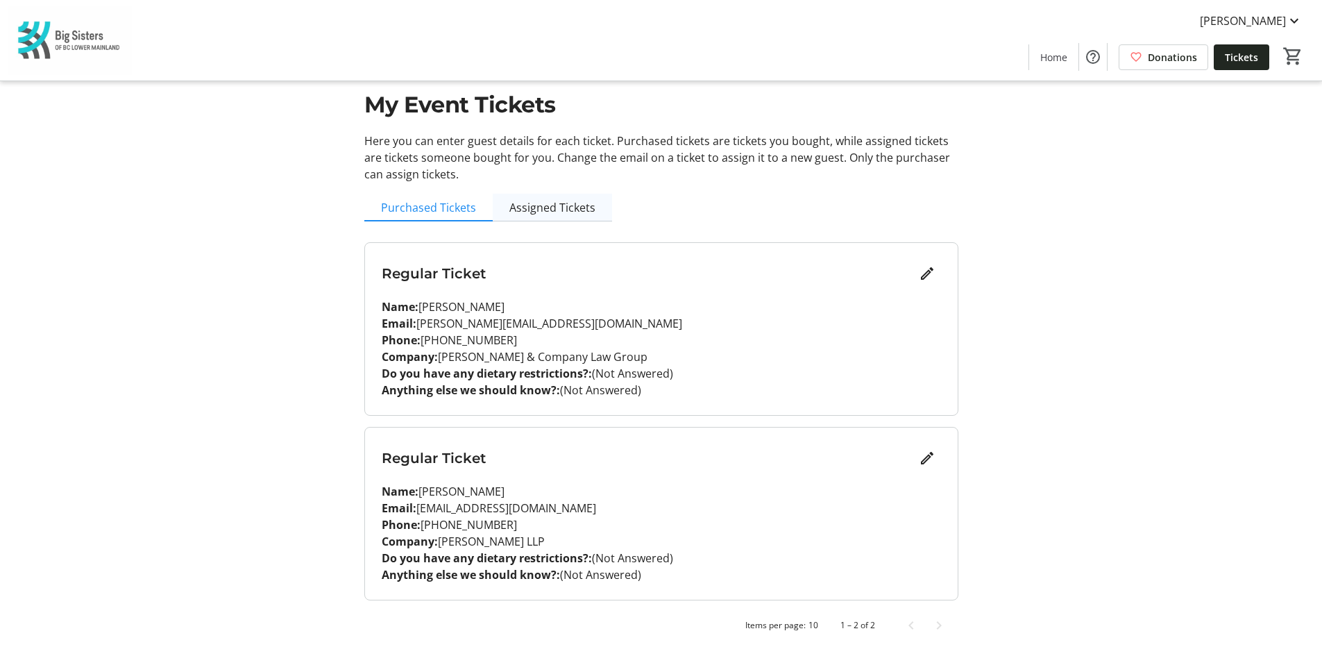
click at [545, 210] on span "Assigned Tickets" at bounding box center [552, 207] width 86 height 11
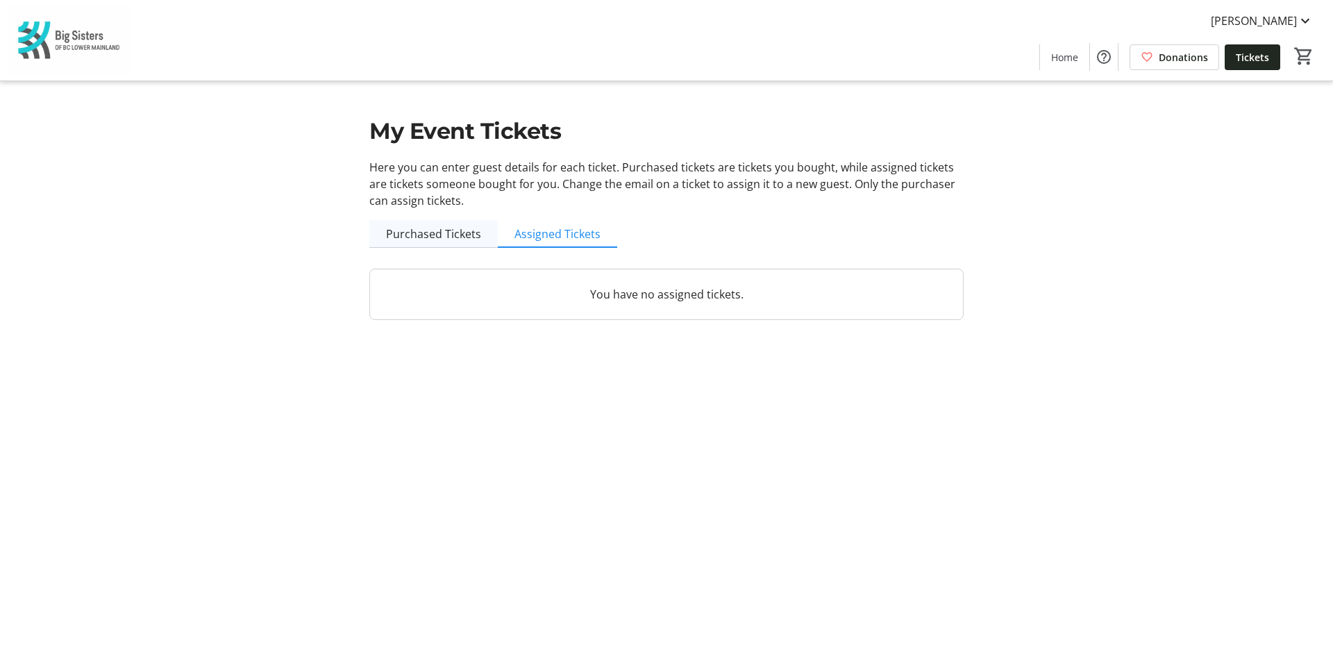
click at [448, 233] on span "Purchased Tickets" at bounding box center [433, 233] width 95 height 11
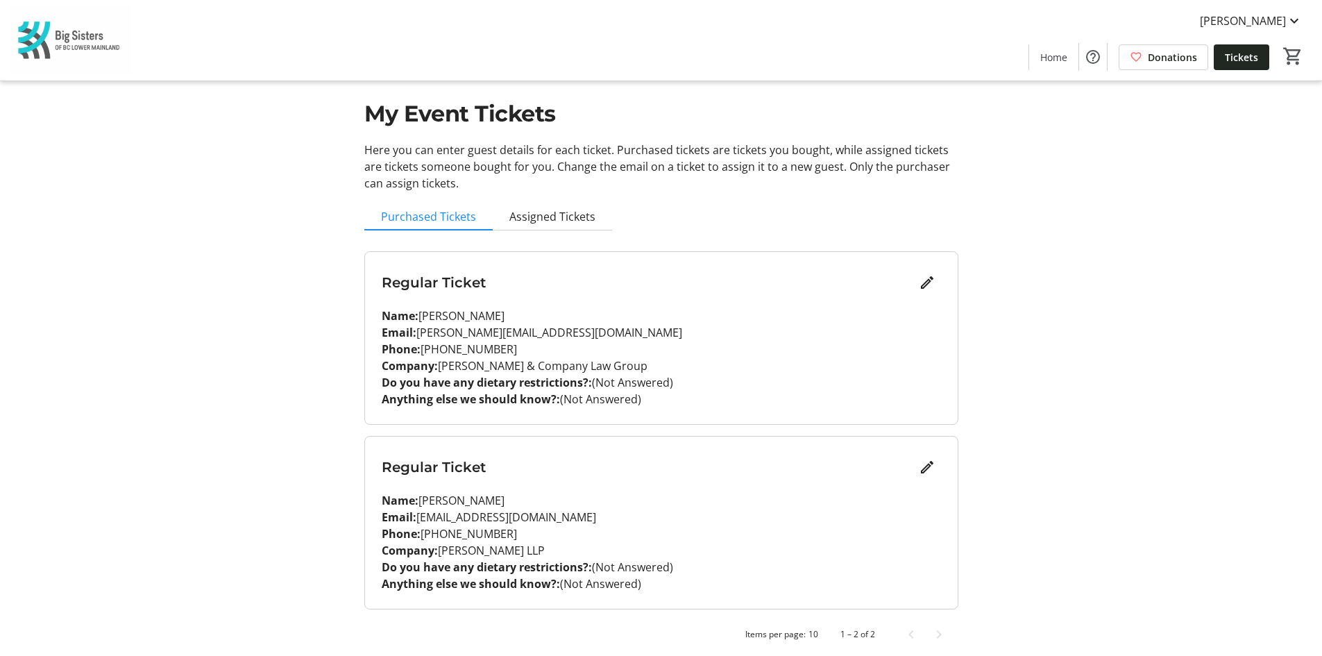
scroll to position [26, 0]
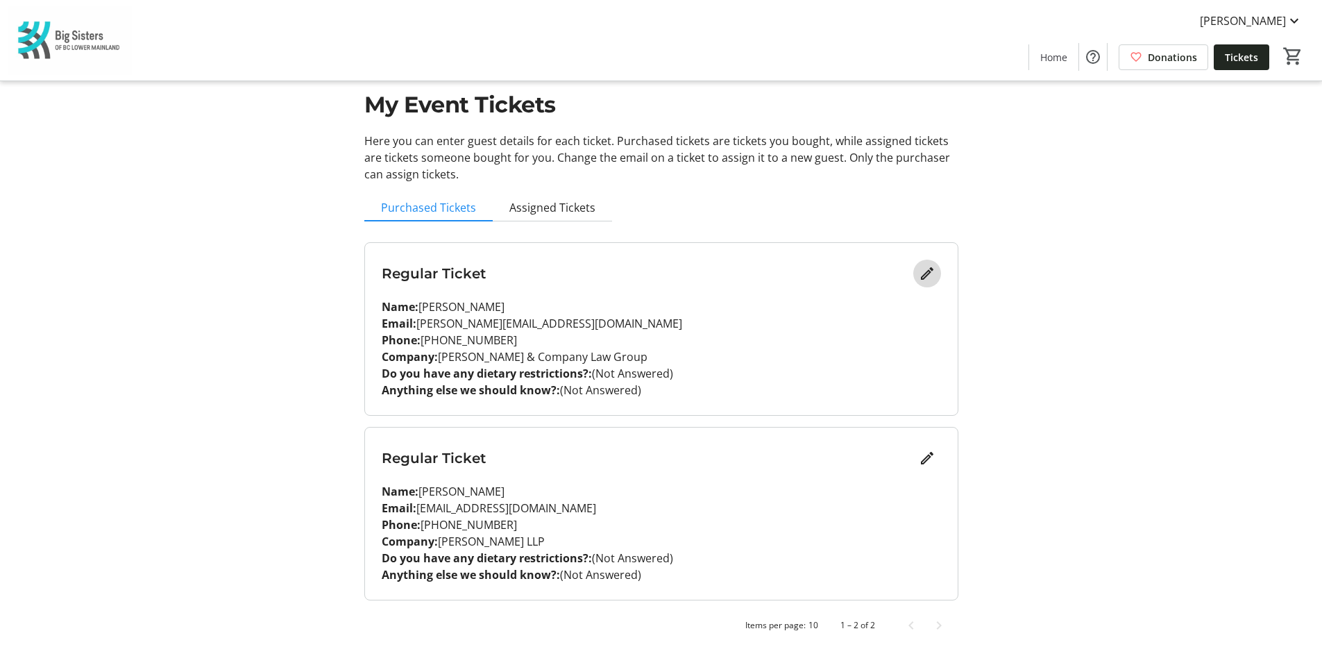
click at [924, 272] on mat-icon "Edit" at bounding box center [927, 273] width 17 height 17
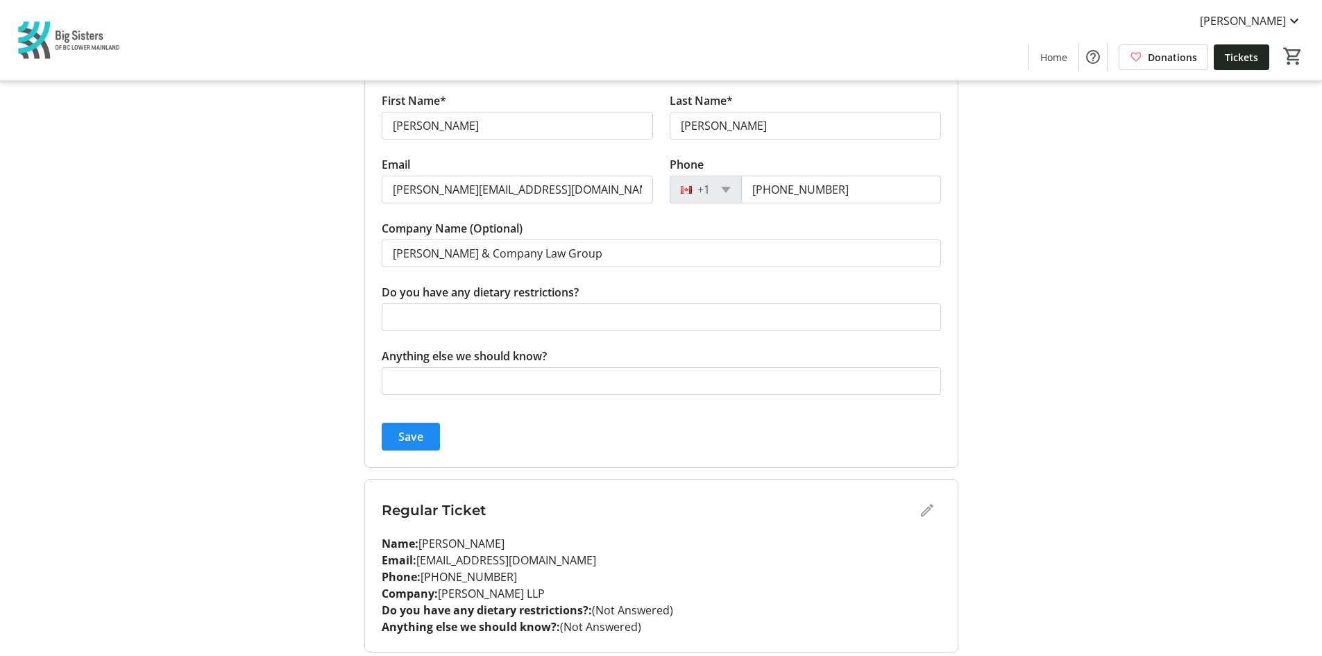
scroll to position [139, 0]
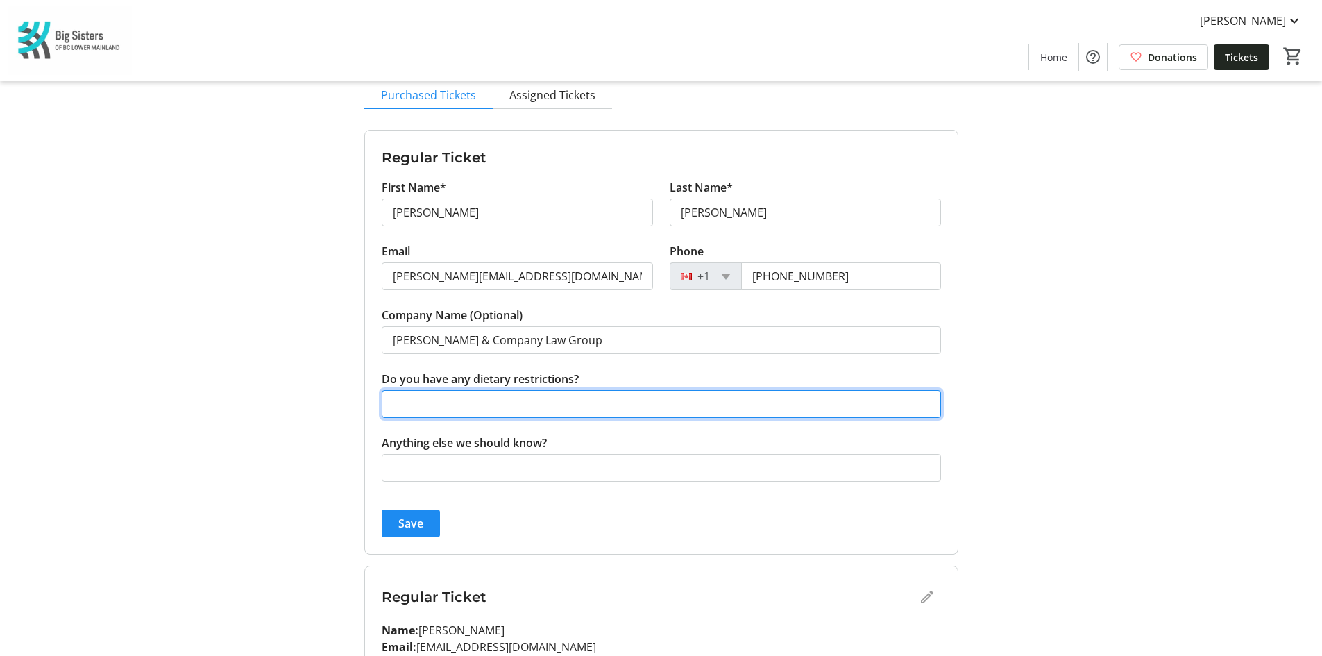
click at [471, 412] on input "Do you have any dietary restrictions?" at bounding box center [661, 404] width 559 height 28
type input "No"
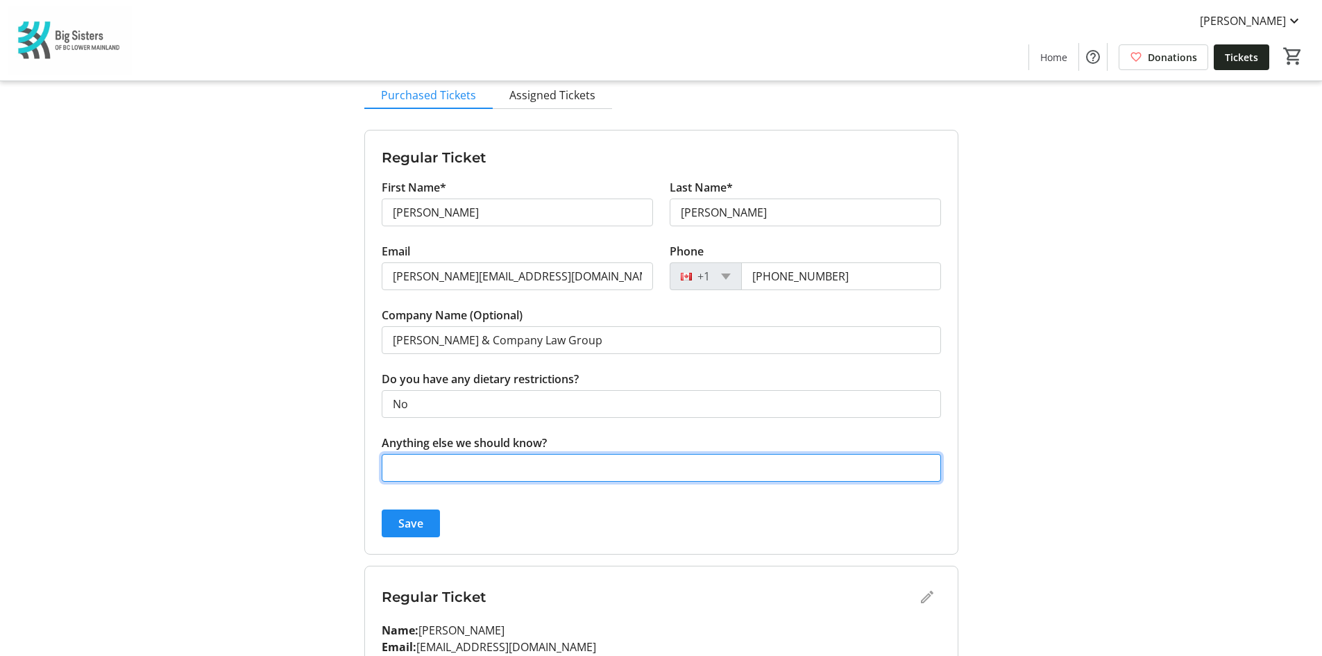
click at [534, 466] on input "Anything else we should know?" at bounding box center [661, 468] width 559 height 28
type input "no"
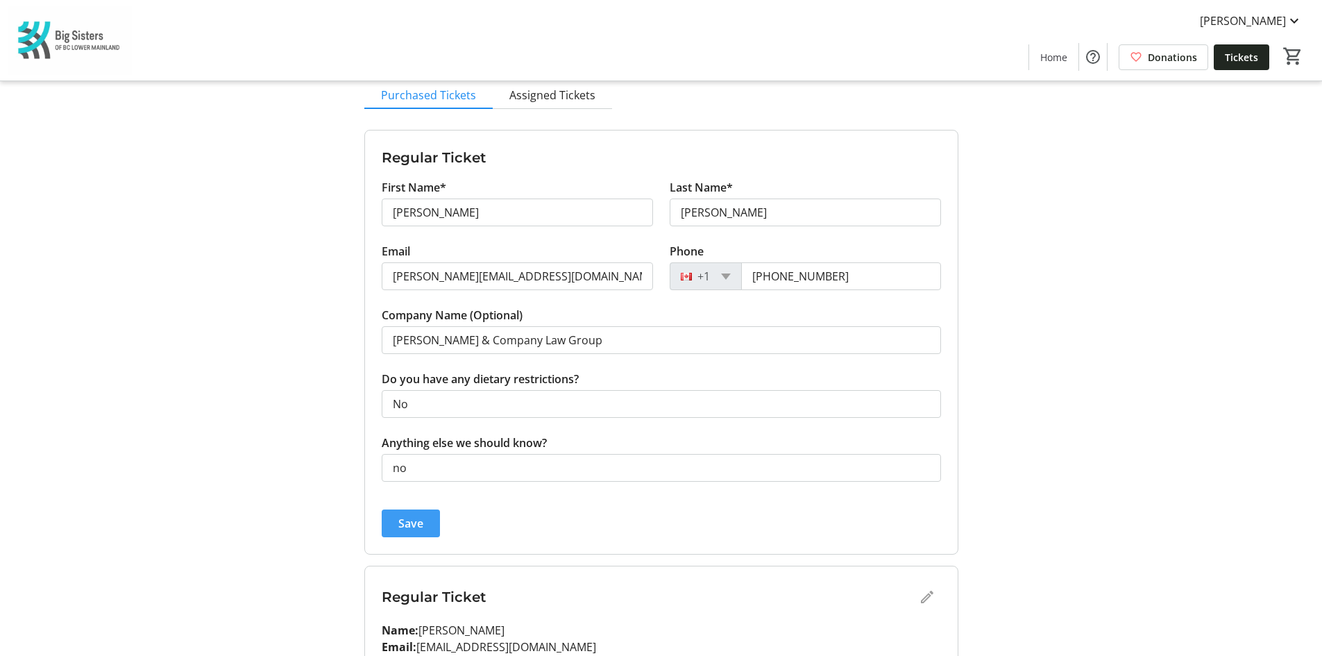
click at [396, 519] on span "submit" at bounding box center [411, 523] width 58 height 33
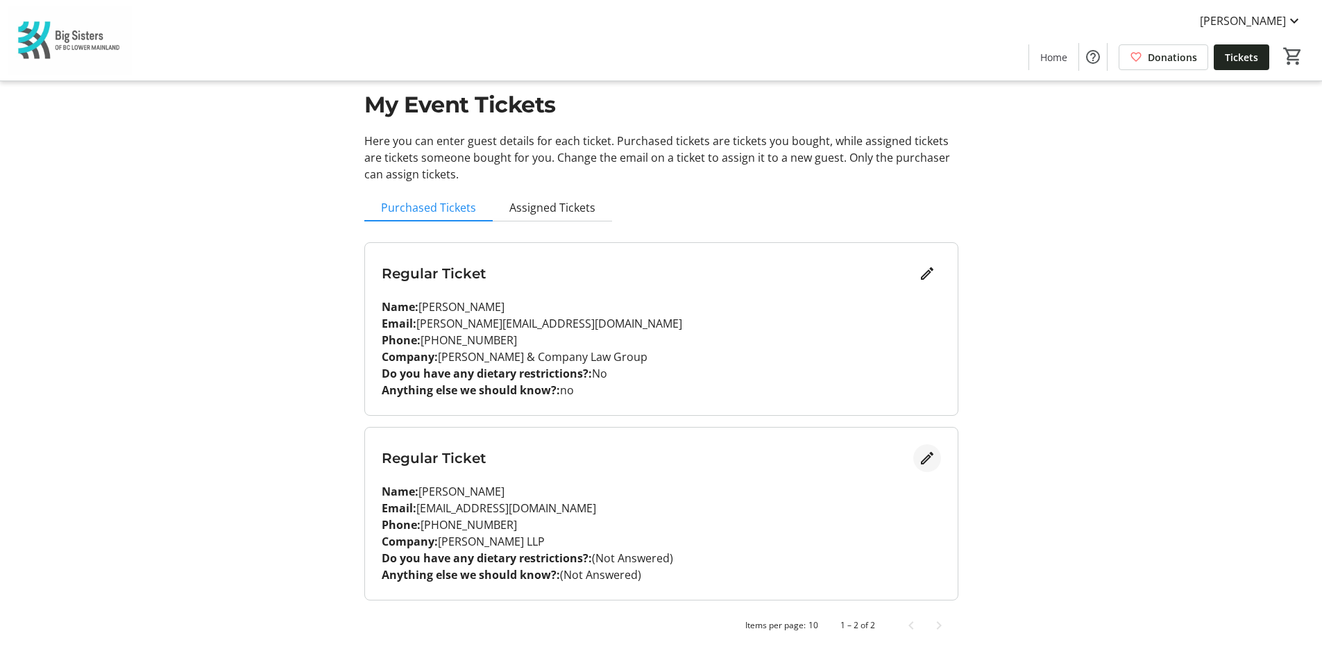
click at [927, 463] on mat-icon "Edit" at bounding box center [927, 458] width 17 height 17
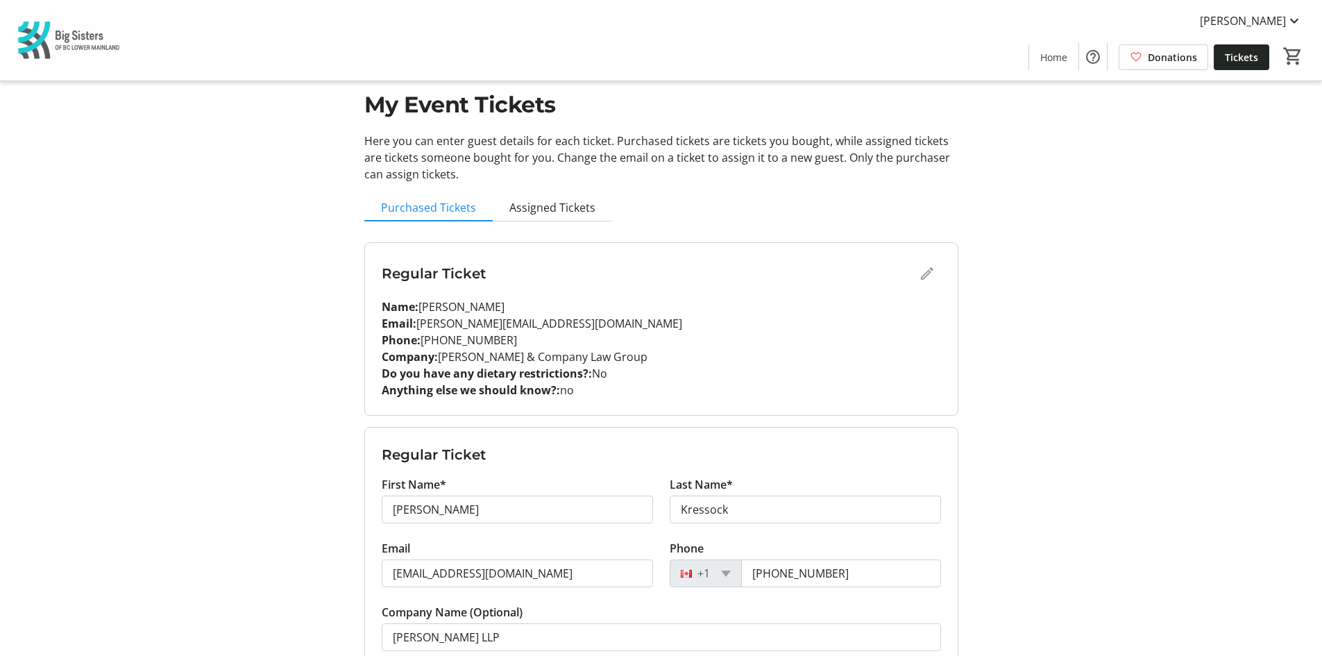
scroll to position [278, 0]
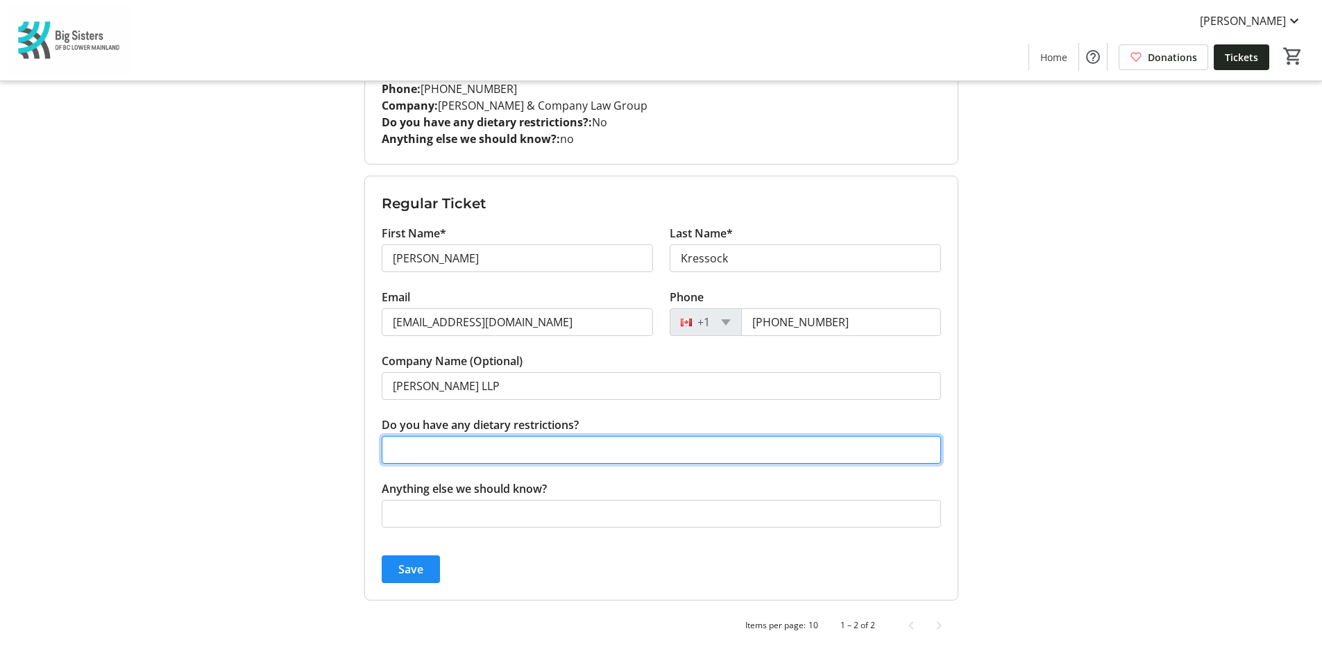
click at [441, 450] on input "Do you have any dietary restrictions?" at bounding box center [661, 450] width 559 height 28
type input "no"
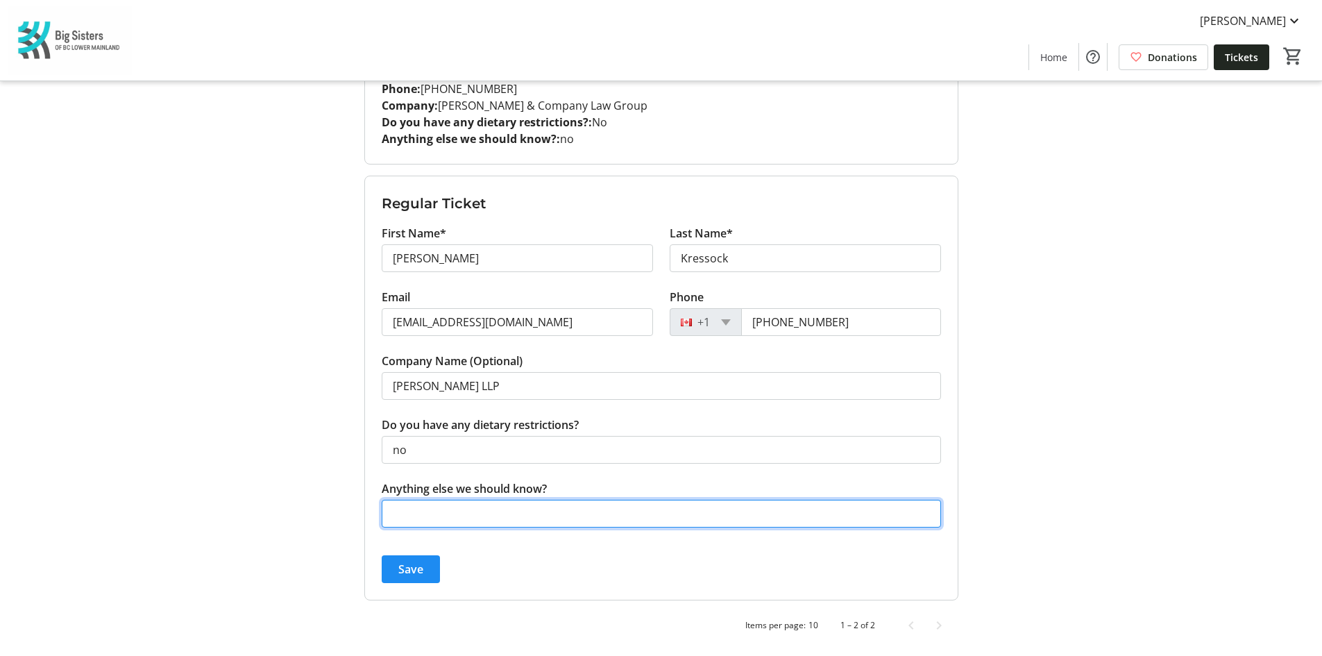
click at [418, 509] on input "Anything else we should know?" at bounding box center [661, 514] width 559 height 28
type input "no"
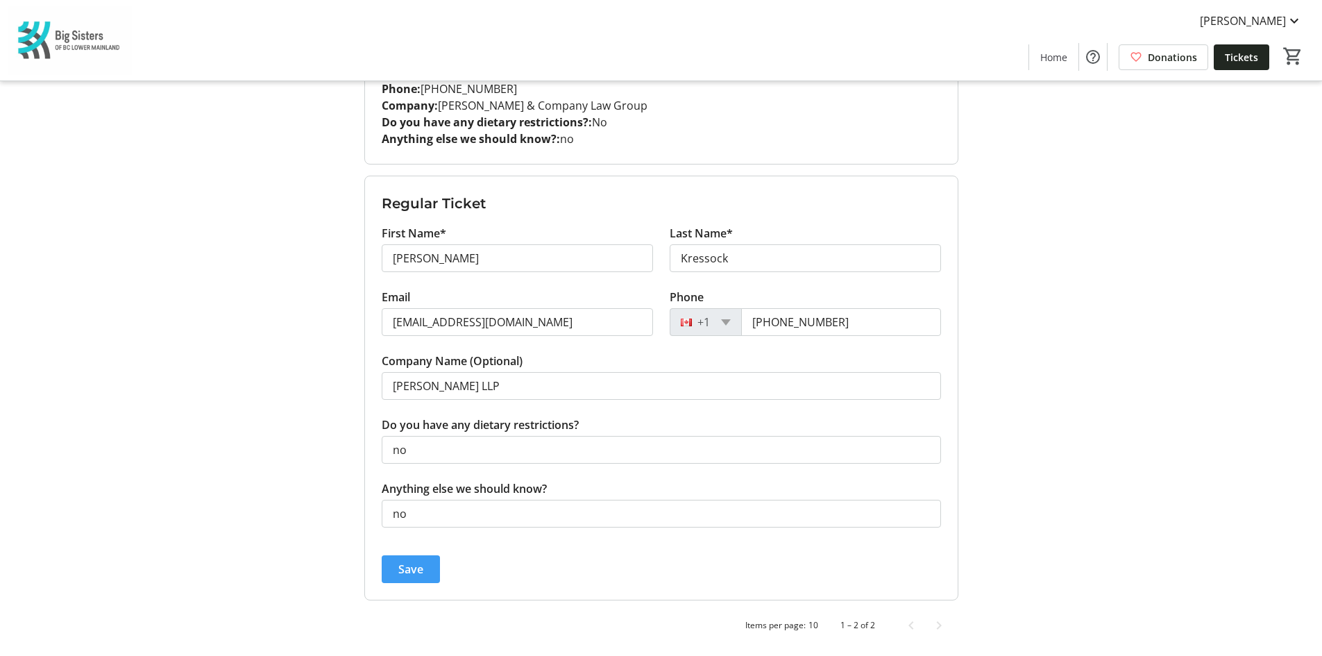
click at [397, 559] on span "submit" at bounding box center [411, 568] width 58 height 33
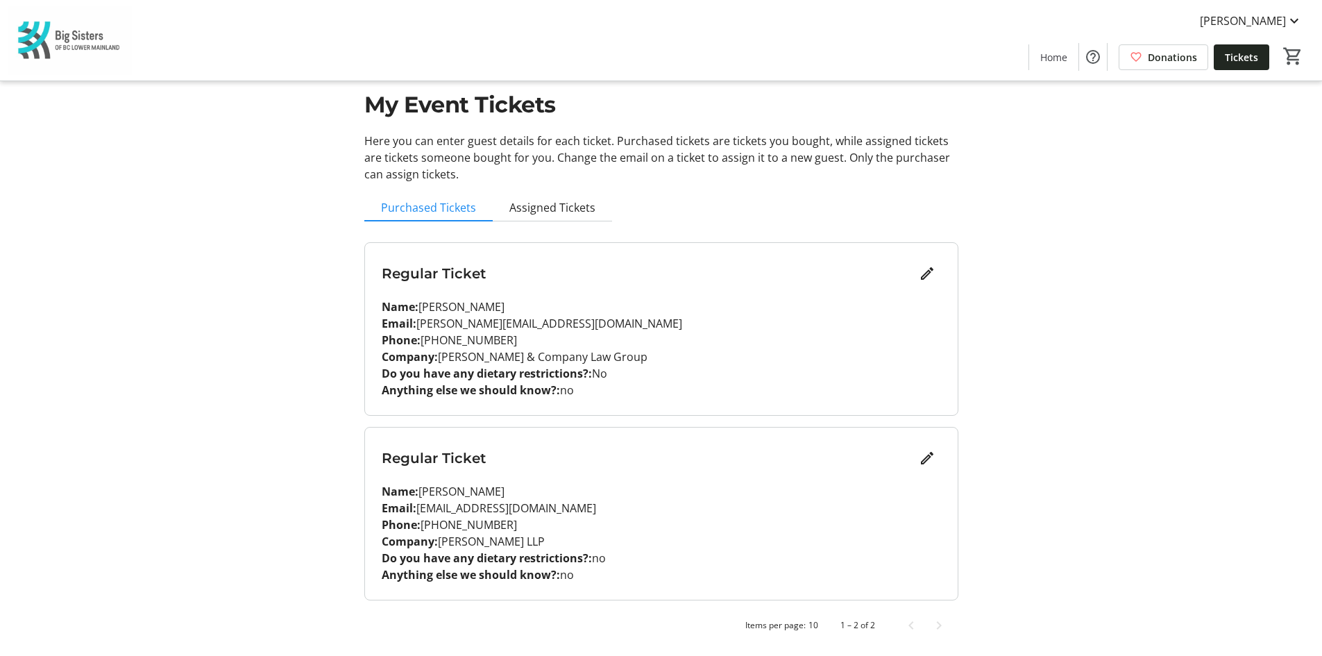
scroll to position [26, 0]
click at [532, 213] on span "Assigned Tickets" at bounding box center [552, 207] width 86 height 11
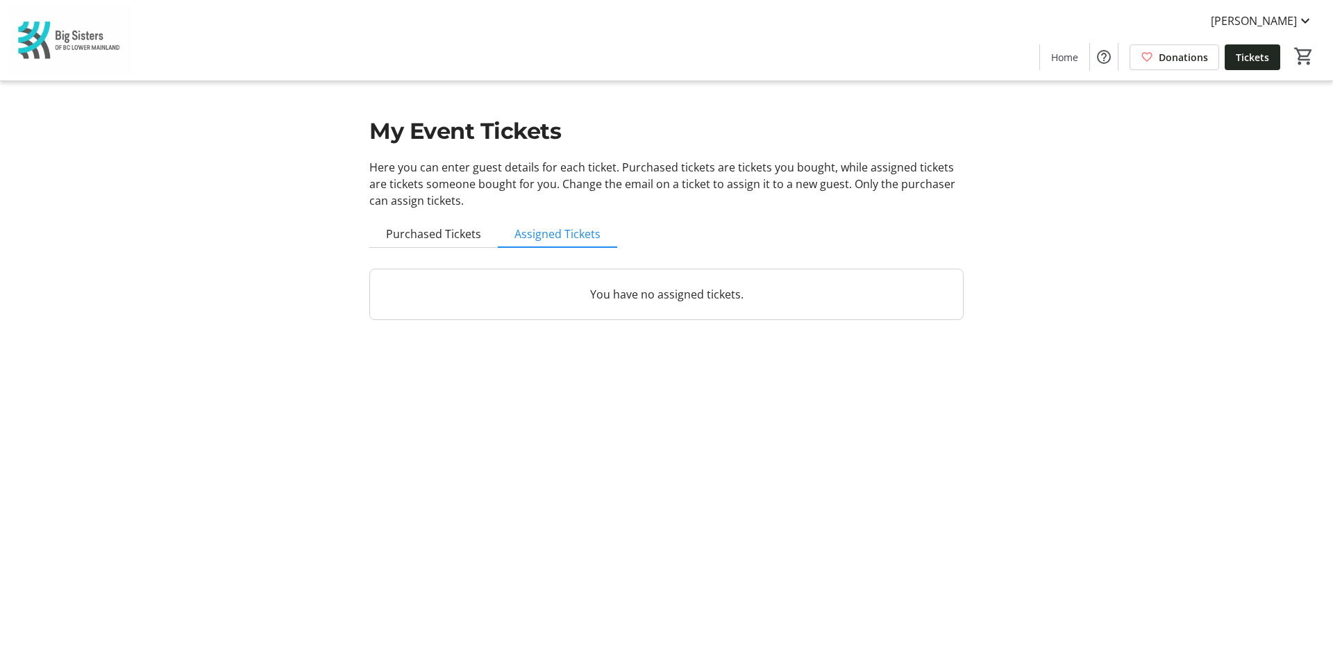
click at [614, 294] on p "You have no assigned tickets." at bounding box center [666, 294] width 559 height 17
click at [429, 234] on span "Purchased Tickets" at bounding box center [433, 233] width 95 height 11
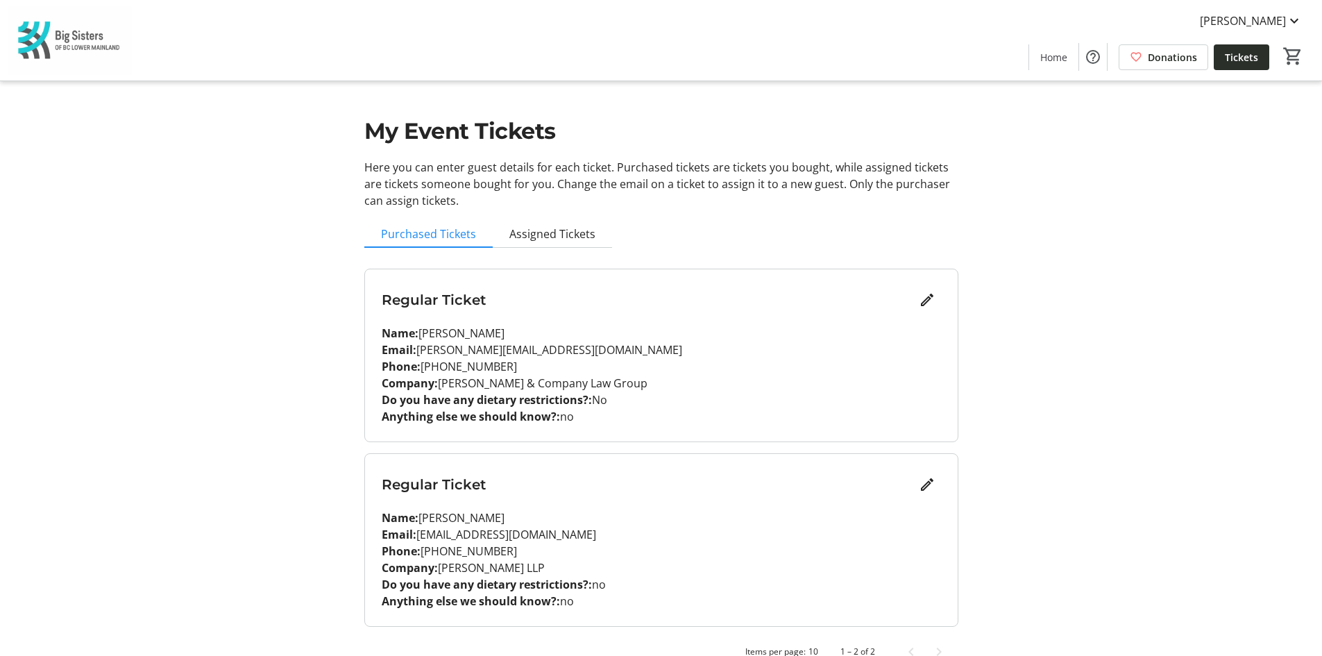
click at [1226, 60] on span "Tickets" at bounding box center [1241, 57] width 33 height 15
